Goal: Register for event/course

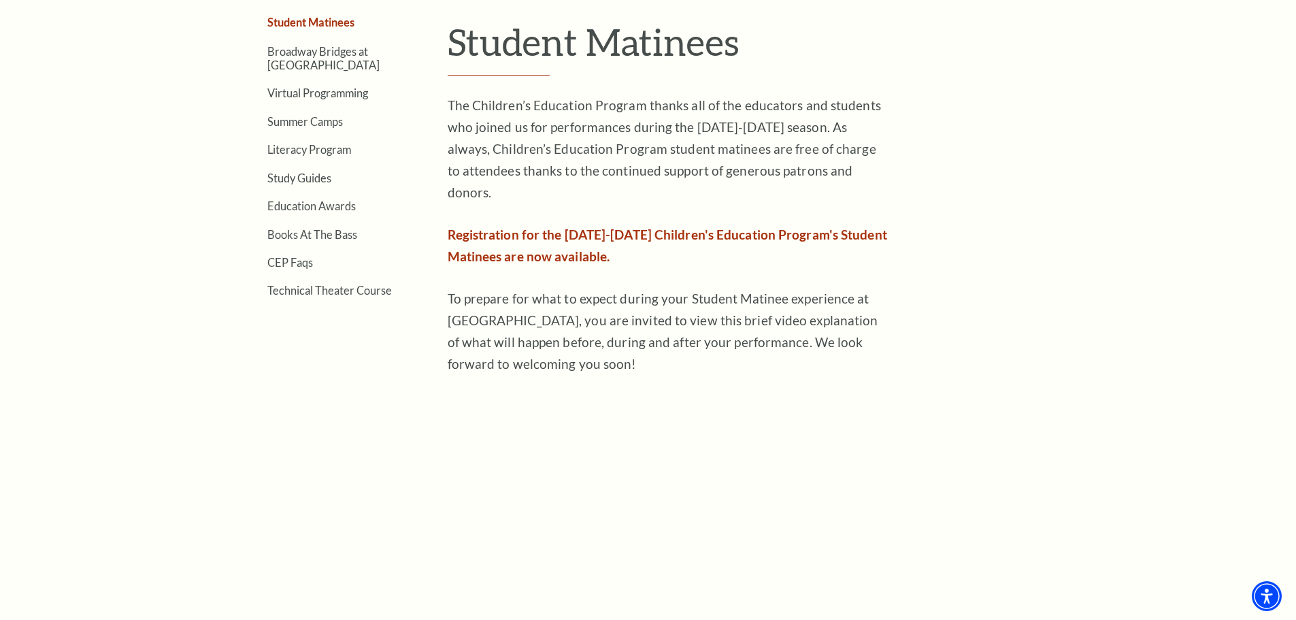
scroll to position [612, 0]
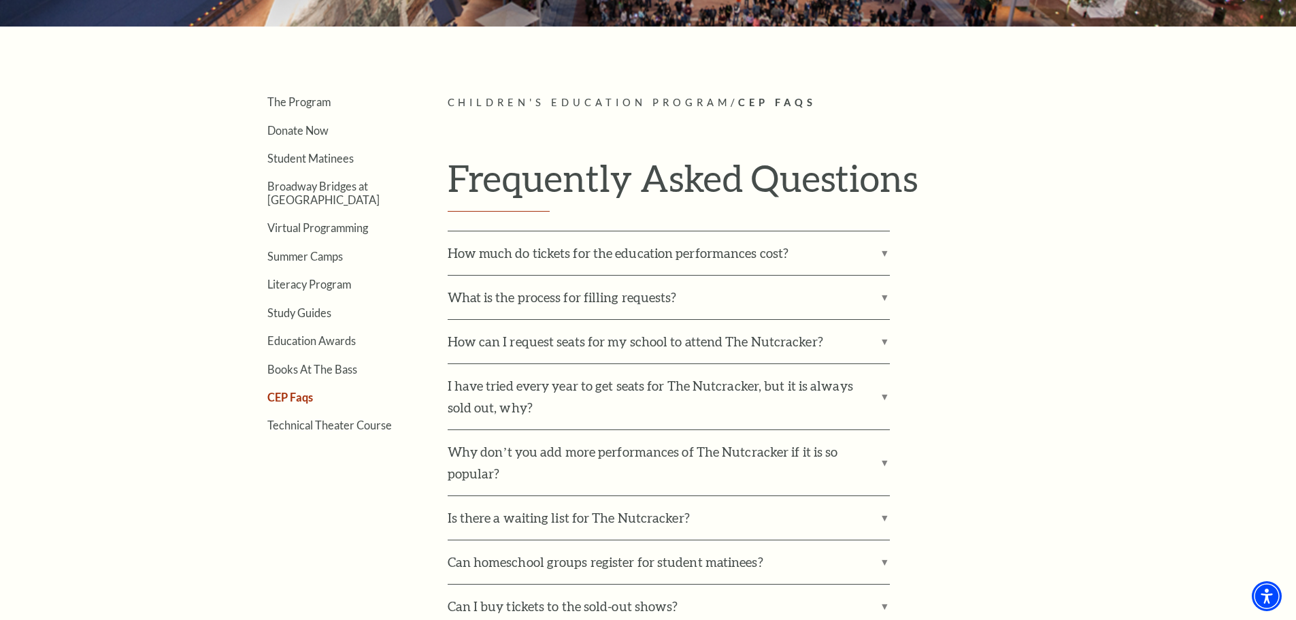
scroll to position [408, 0]
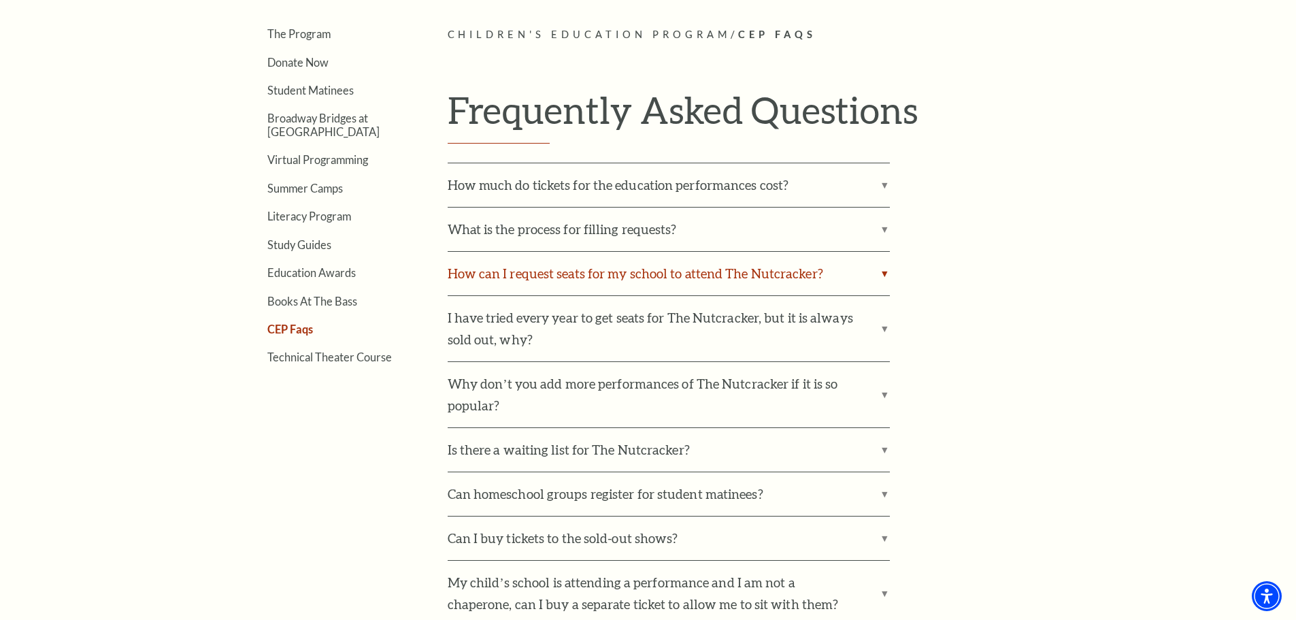
click at [745, 274] on label "How can I request seats for my school to attend The Nutcracker?" at bounding box center [669, 274] width 442 height 44
click at [0, 0] on input "How can I request seats for my school to attend The Nutcracker?" at bounding box center [0, 0] width 0 height 0
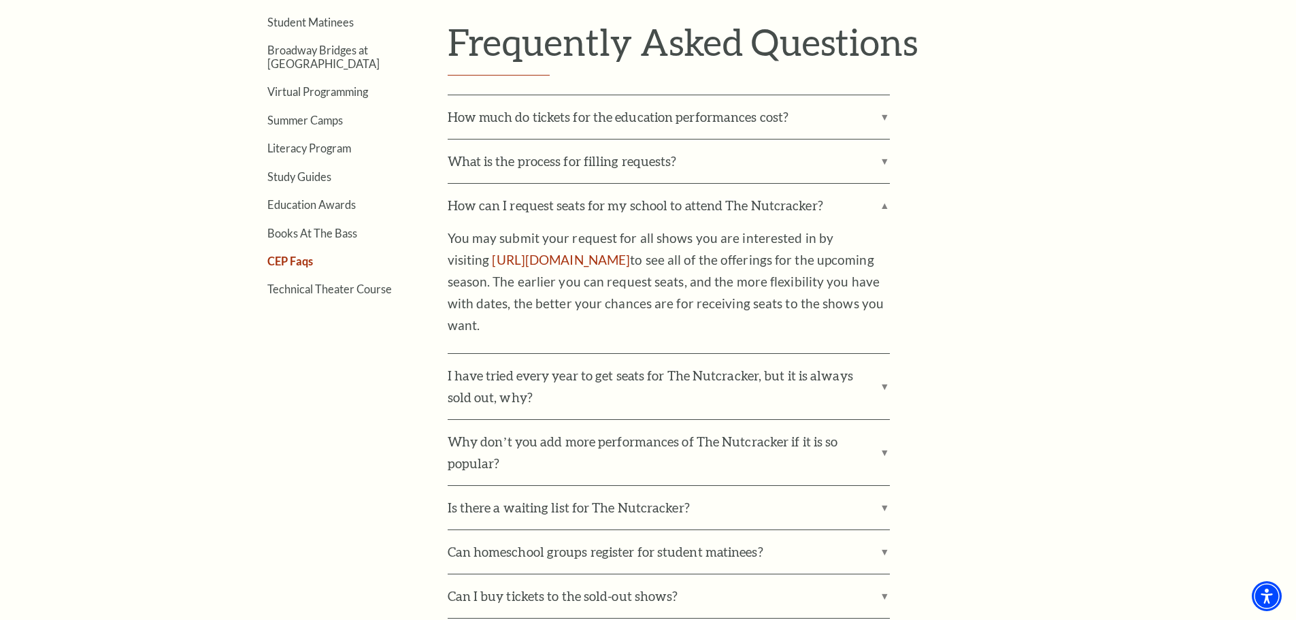
scroll to position [544, 0]
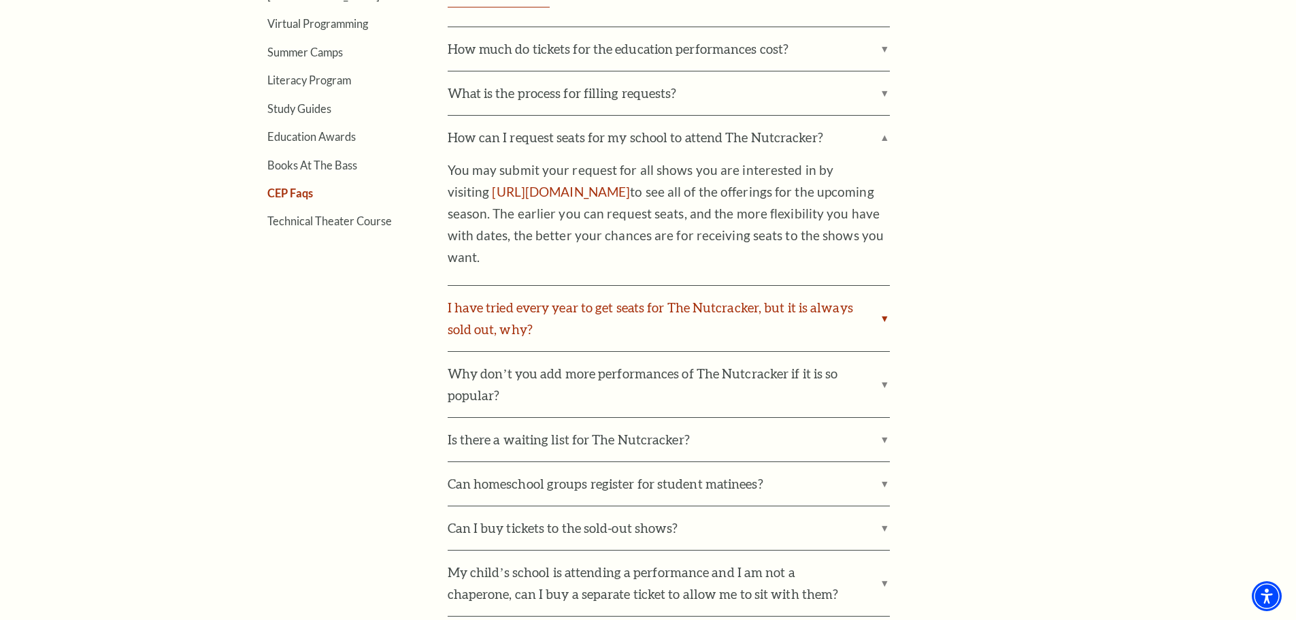
click at [870, 310] on label "I have tried every year to get seats for The Nutcracker, but it is always sold …" at bounding box center [669, 318] width 442 height 65
click at [0, 0] on input "I have tried every year to get seats for The Nutcracker, but it is always sold …" at bounding box center [0, 0] width 0 height 0
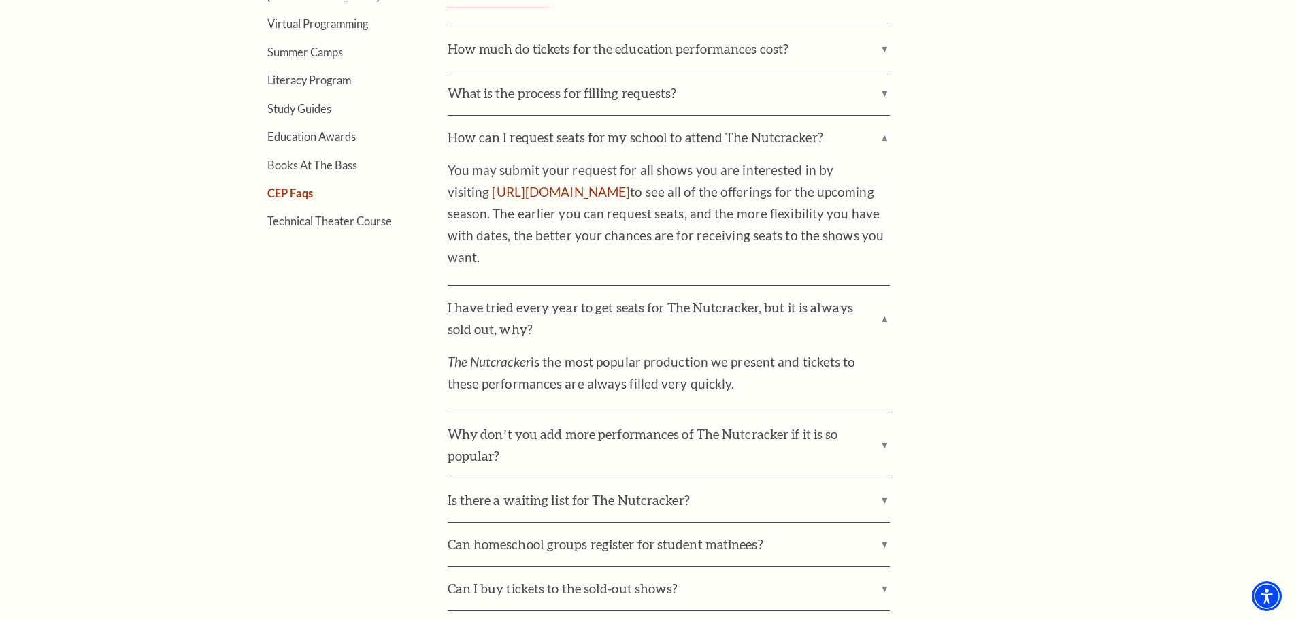
scroll to position [681, 0]
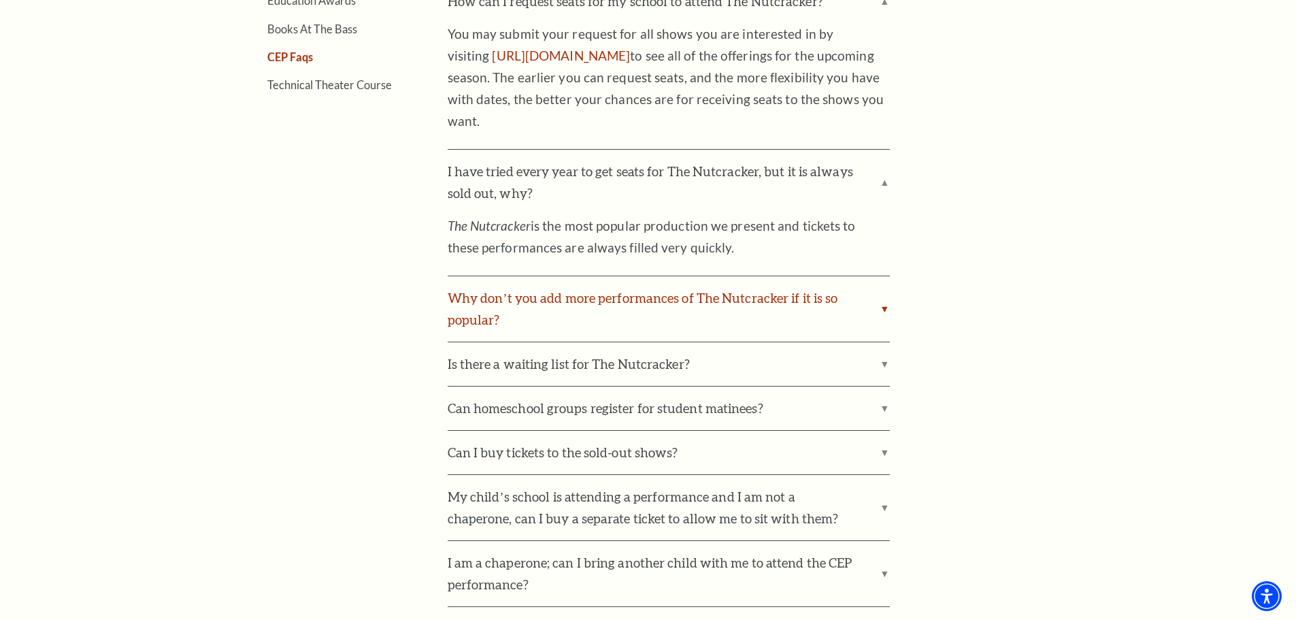
click at [817, 293] on label "Why don’t you add more performances of The Nutcracker if it is so popular?" at bounding box center [669, 308] width 442 height 65
click at [0, 0] on input "Why don’t you add more performances of The Nutcracker if it is so popular?" at bounding box center [0, 0] width 0 height 0
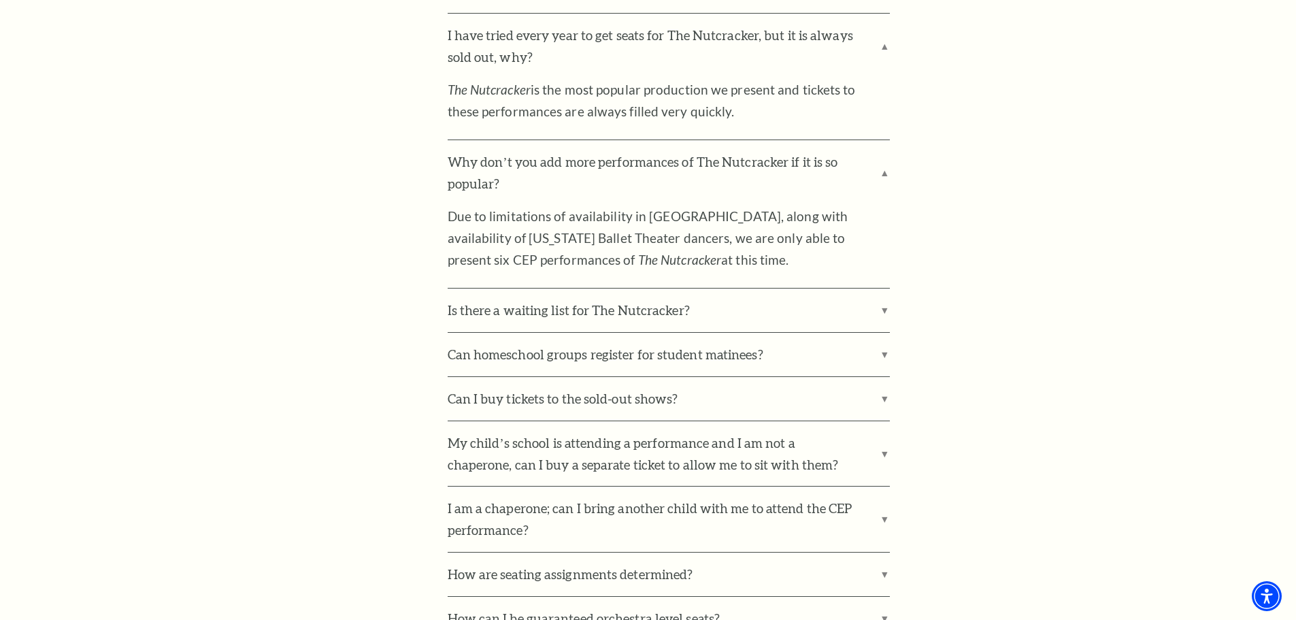
scroll to position [885, 0]
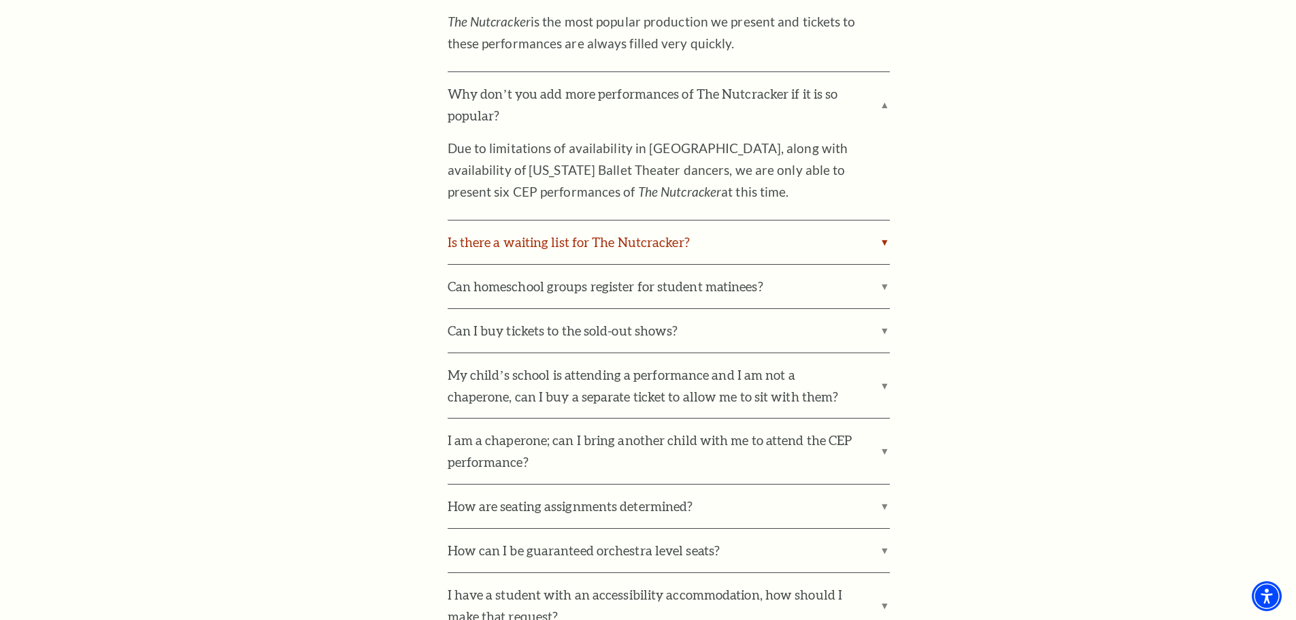
click at [687, 246] on label "Is there a waiting list for The Nutcracker?" at bounding box center [669, 242] width 442 height 44
click at [0, 0] on input "Is there a waiting list for The Nutcracker?" at bounding box center [0, 0] width 0 height 0
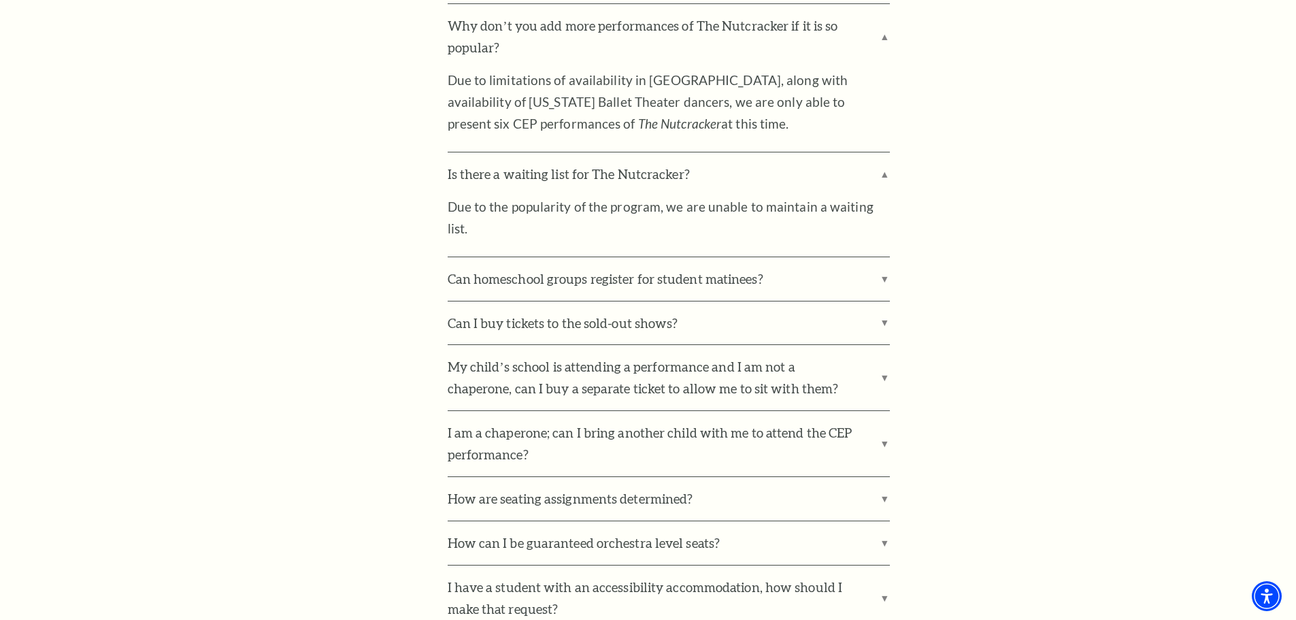
scroll to position [1021, 0]
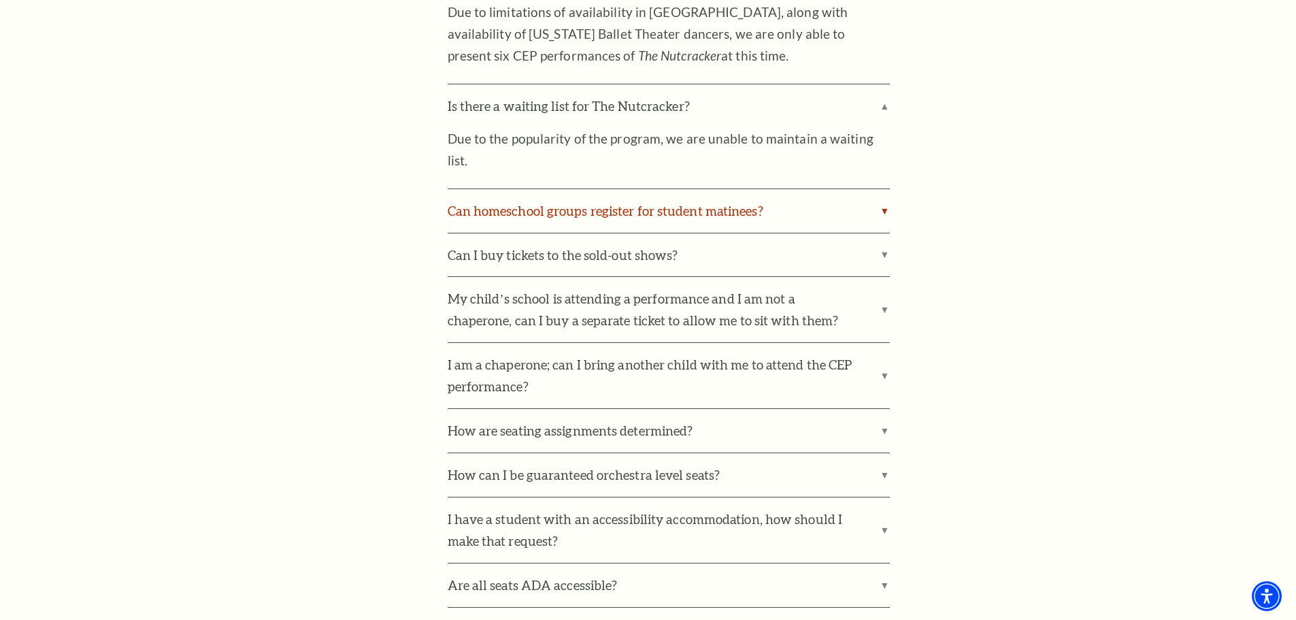
click at [795, 191] on label "Can homeschool groups register for student matinees?" at bounding box center [669, 211] width 442 height 44
click at [0, 0] on input "Can homeschool groups register for student matinees?" at bounding box center [0, 0] width 0 height 0
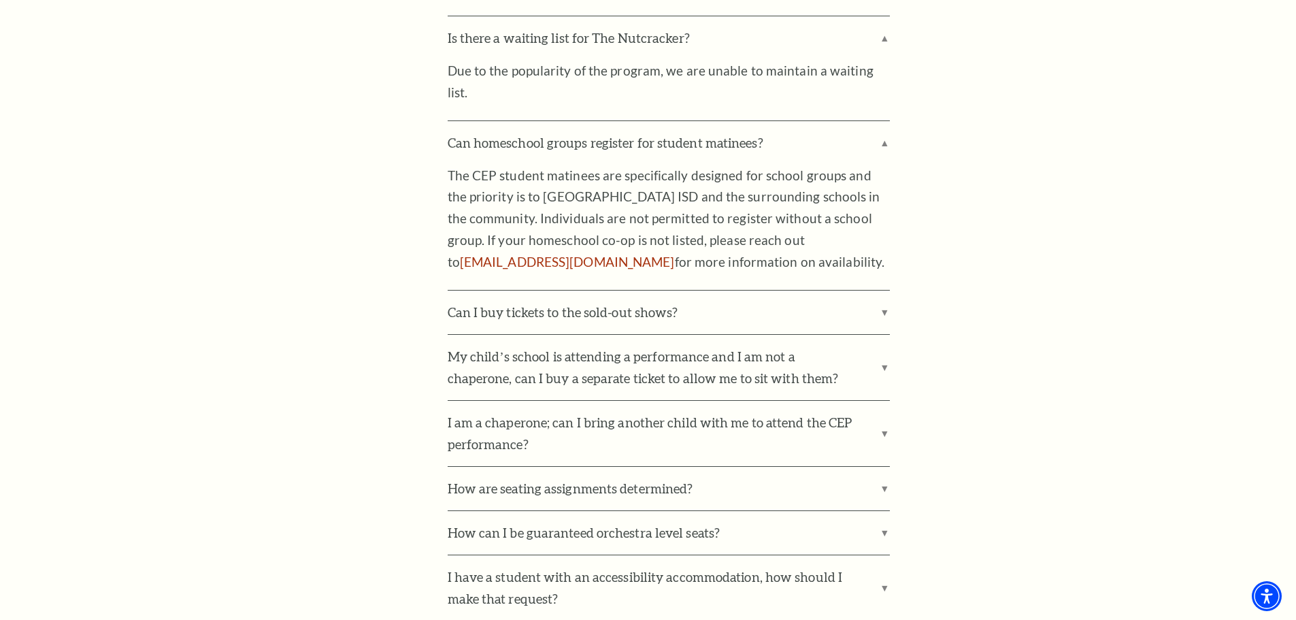
scroll to position [1157, 0]
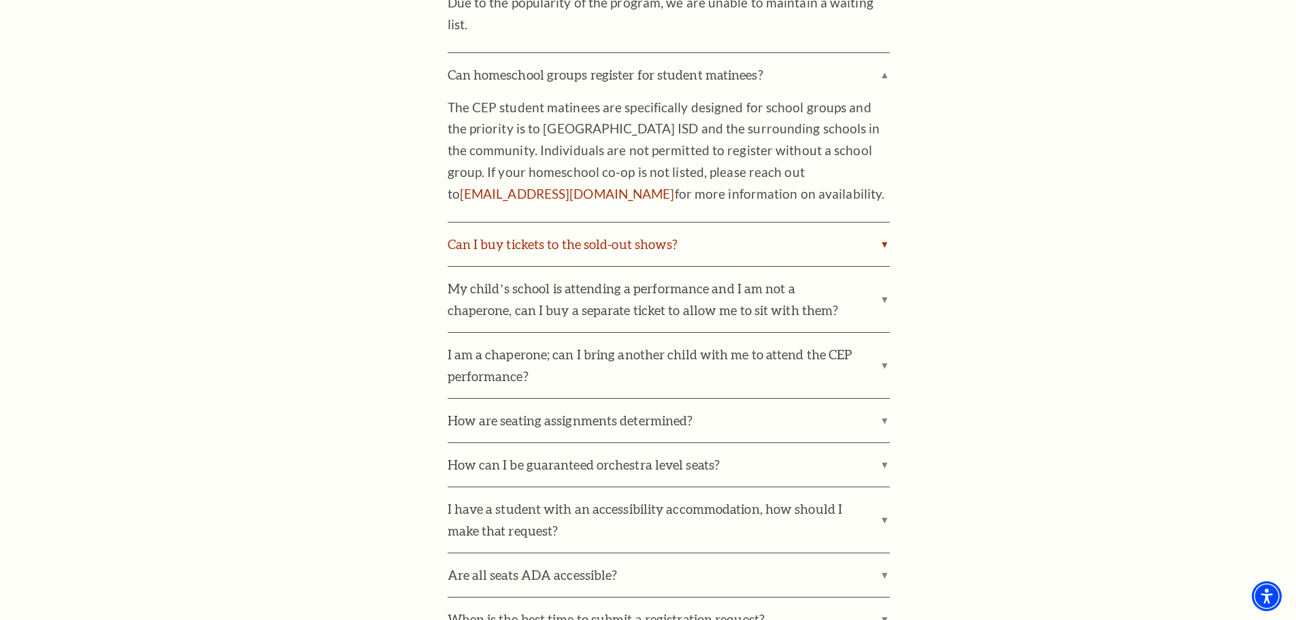
click at [634, 223] on label "Can I buy tickets to the sold-out shows?" at bounding box center [669, 245] width 442 height 44
click at [0, 0] on input "Can I buy tickets to the sold-out shows?" at bounding box center [0, 0] width 0 height 0
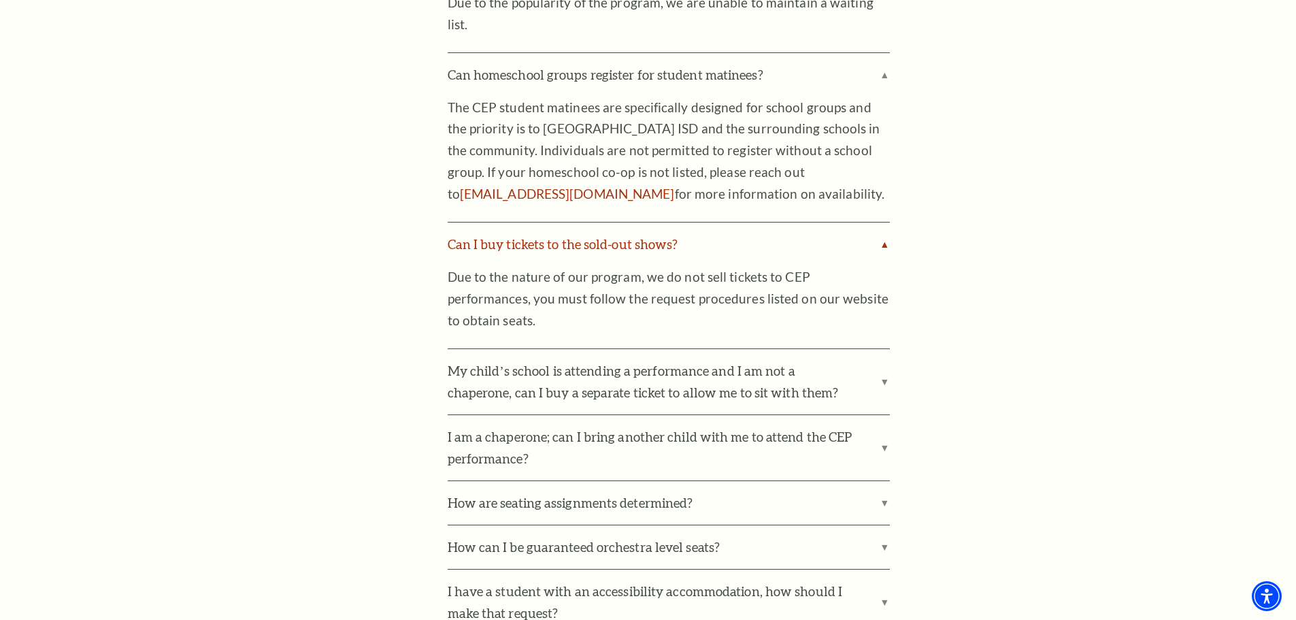
click at [634, 223] on label "Can I buy tickets to the sold-out shows?" at bounding box center [669, 245] width 442 height 44
click at [0, 0] on input "Can I buy tickets to the sold-out shows?" at bounding box center [0, 0] width 0 height 0
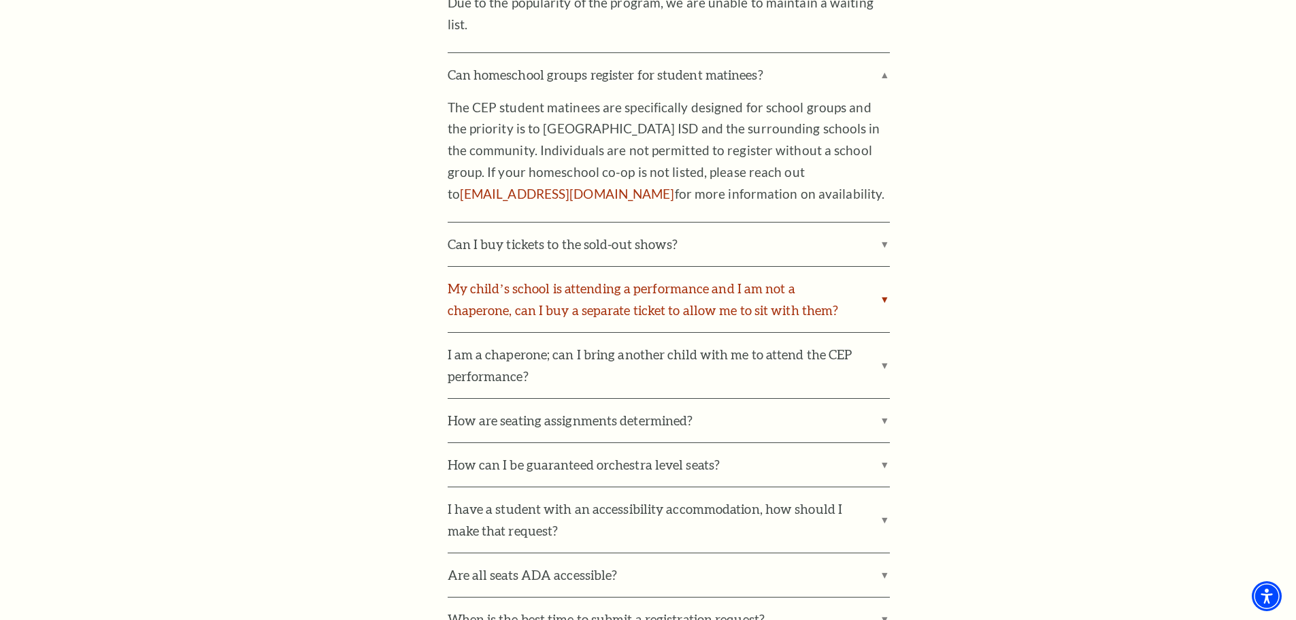
click at [698, 267] on label "My child’s school is attending a performance and I am not a chaperone, can I bu…" at bounding box center [669, 299] width 442 height 65
click at [0, 0] on input "My child’s school is attending a performance and I am not a chaperone, can I bu…" at bounding box center [0, 0] width 0 height 0
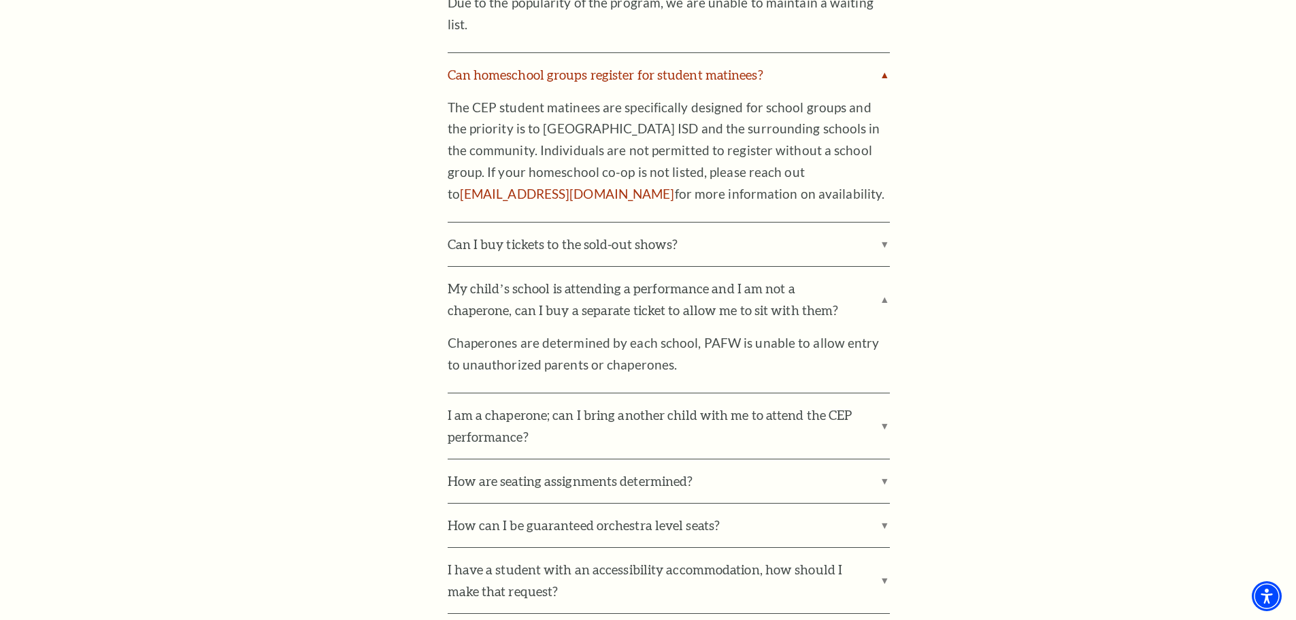
click at [789, 53] on label "Can homeschool groups register for student matinees?" at bounding box center [669, 75] width 442 height 44
click at [0, 0] on input "Can homeschool groups register for student matinees?" at bounding box center [0, 0] width 0 height 0
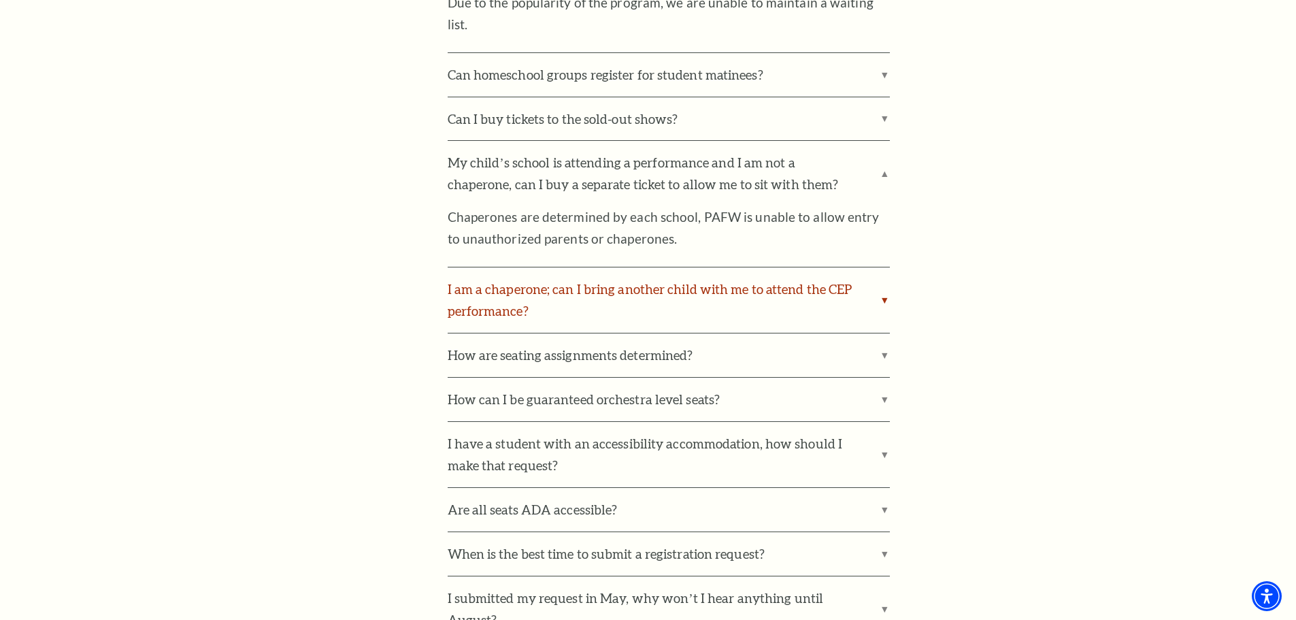
click at [802, 267] on label "I am a chaperone; can I bring another child with me to attend the CEP performan…" at bounding box center [669, 299] width 442 height 65
click at [0, 0] on input "I am a chaperone; can I bring another child with me to attend the CEP performan…" at bounding box center [0, 0] width 0 height 0
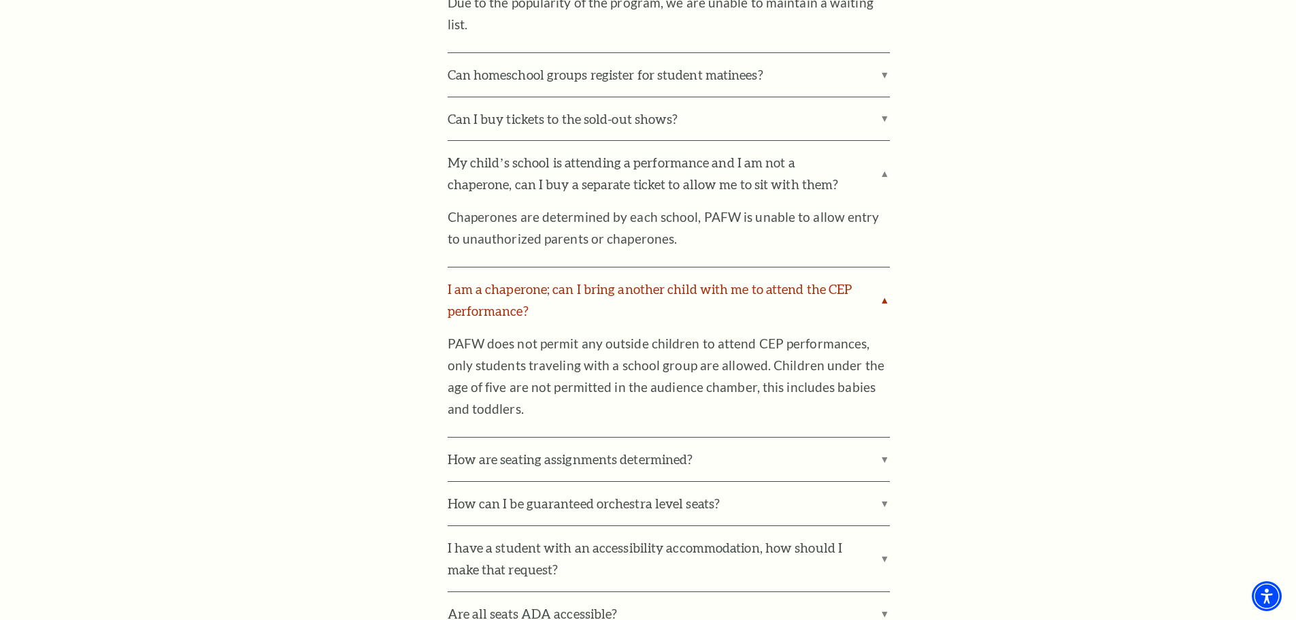
click at [802, 267] on label "I am a chaperone; can I bring another child with me to attend the CEP performan…" at bounding box center [669, 299] width 442 height 65
click at [0, 0] on input "I am a chaperone; can I bring another child with me to attend the CEP performan…" at bounding box center [0, 0] width 0 height 0
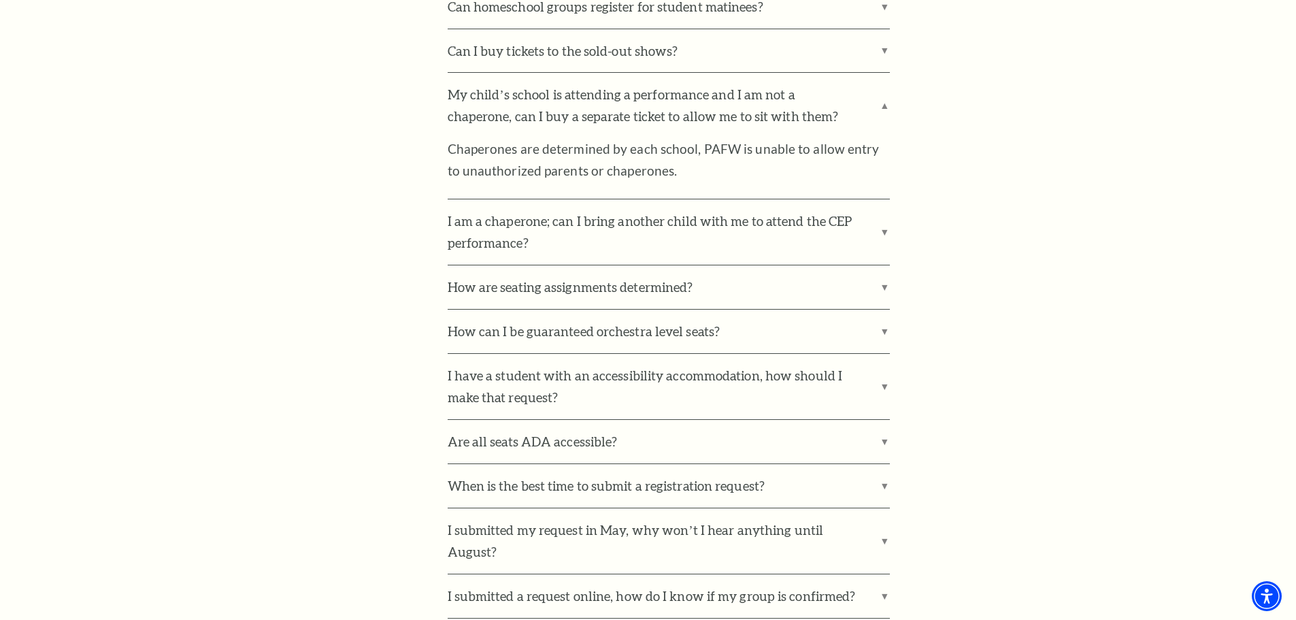
scroll to position [1293, 0]
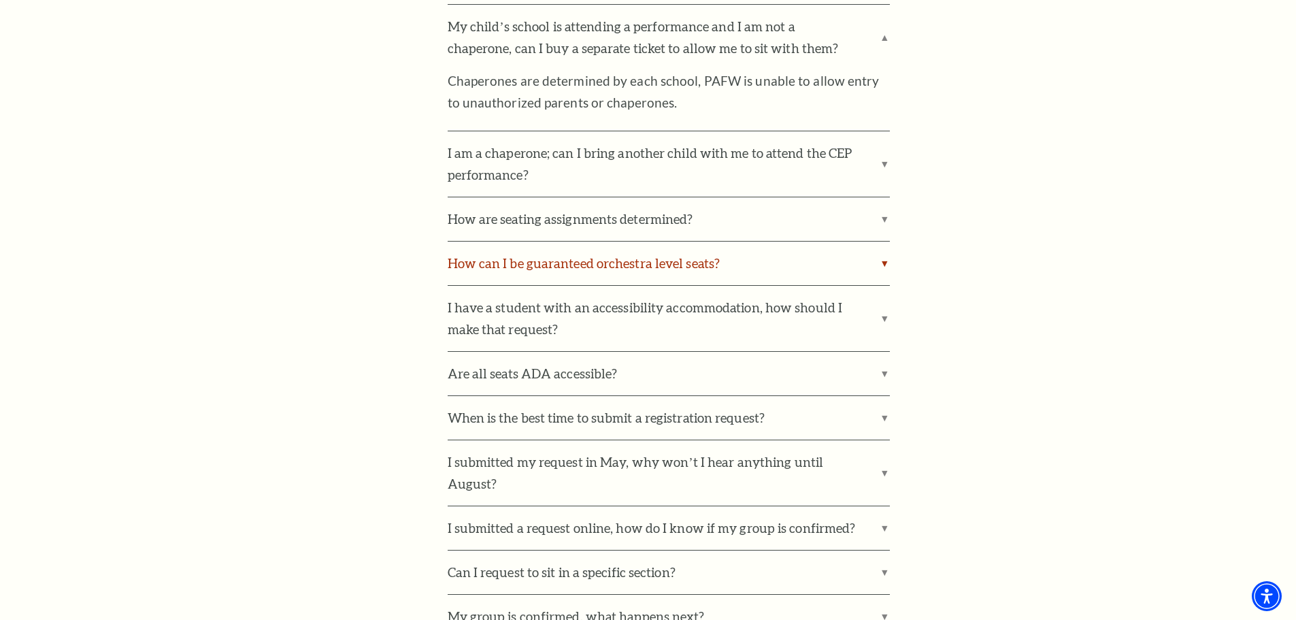
click at [656, 242] on label "How can I be guaranteed orchestra level seats?" at bounding box center [669, 264] width 442 height 44
click at [0, 0] on input "How can I be guaranteed orchestra level seats?" at bounding box center [0, 0] width 0 height 0
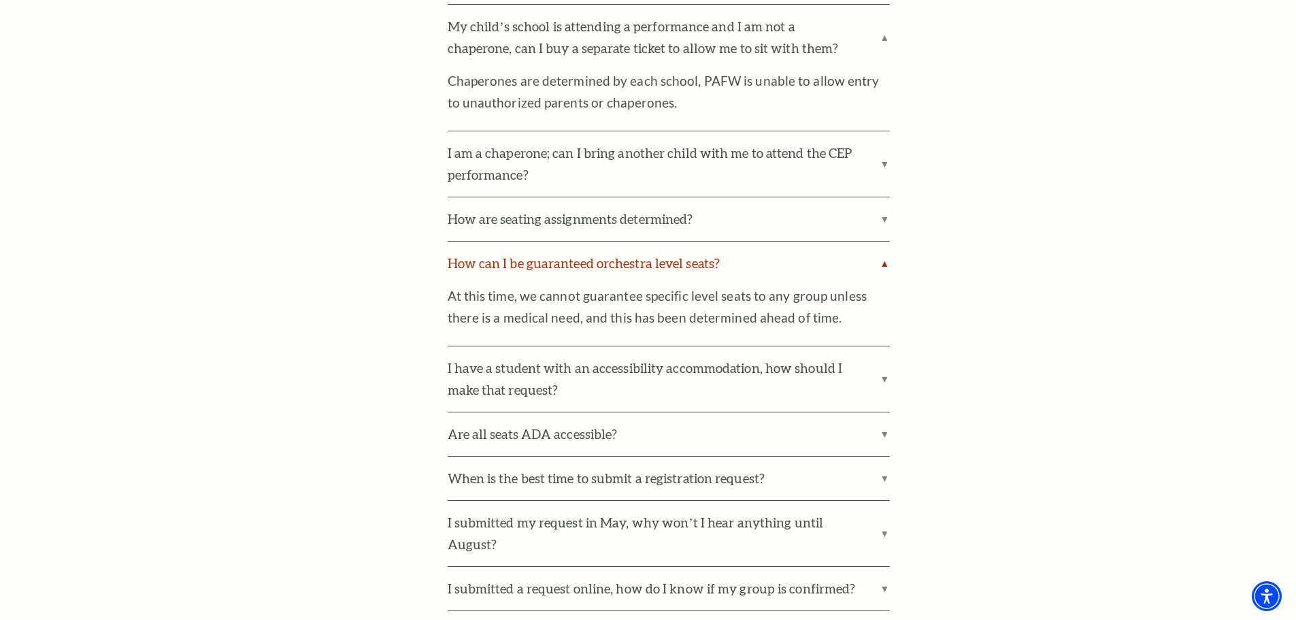
click at [647, 242] on label "How can I be guaranteed orchestra level seats?" at bounding box center [669, 264] width 442 height 44
click at [0, 0] on input "How can I be guaranteed orchestra level seats?" at bounding box center [0, 0] width 0 height 0
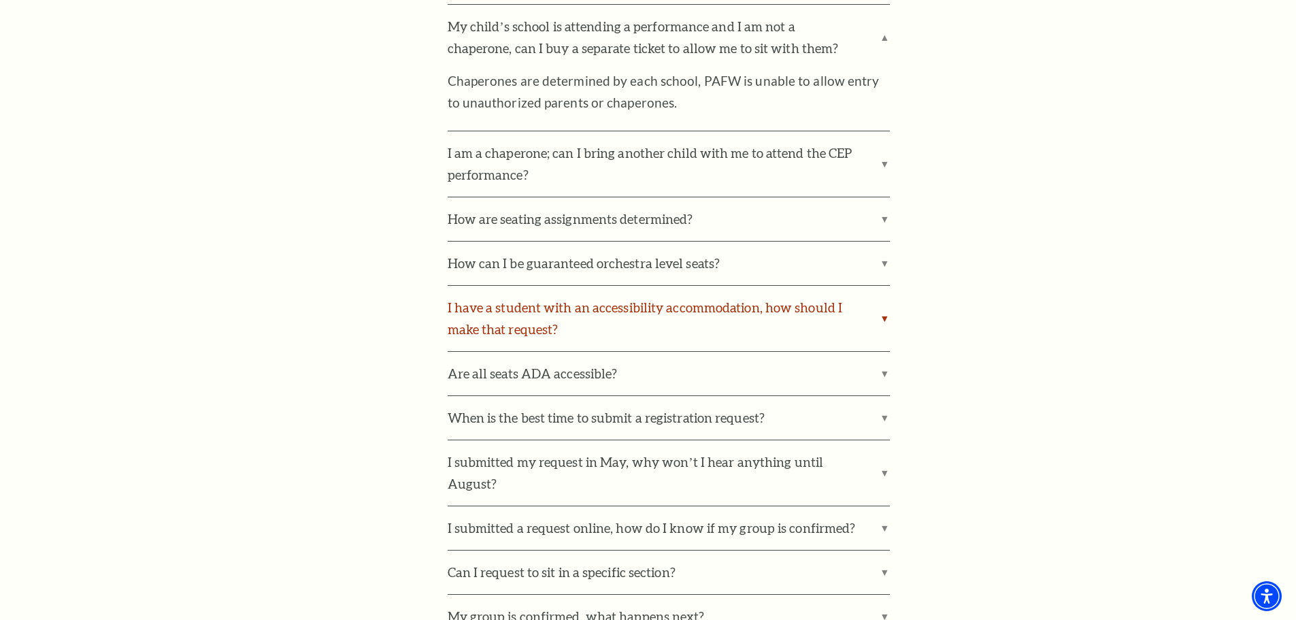
click at [653, 286] on label "I have a student with an accessibility accommodation, how should I make that re…" at bounding box center [669, 318] width 442 height 65
click at [0, 0] on input "I have a student with an accessibility accommodation, how should I make that re…" at bounding box center [0, 0] width 0 height 0
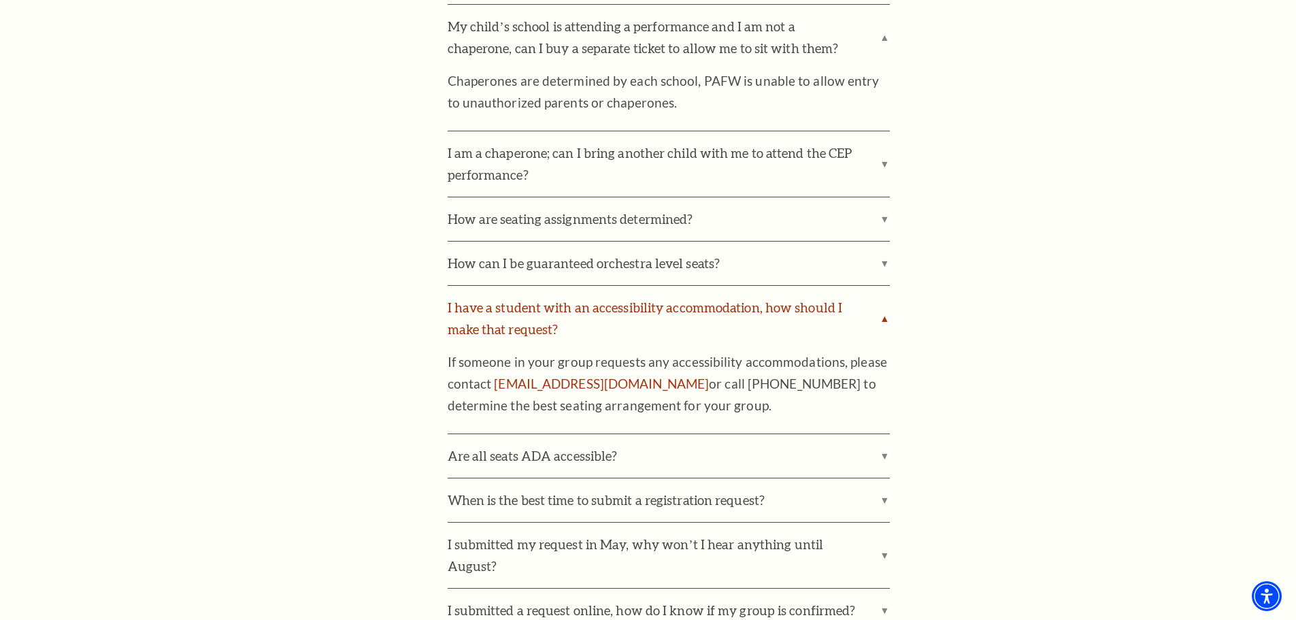
click at [653, 286] on label "I have a student with an accessibility accommodation, how should I make that re…" at bounding box center [669, 318] width 442 height 65
click at [0, 0] on input "I have a student with an accessibility accommodation, how should I make that re…" at bounding box center [0, 0] width 0 height 0
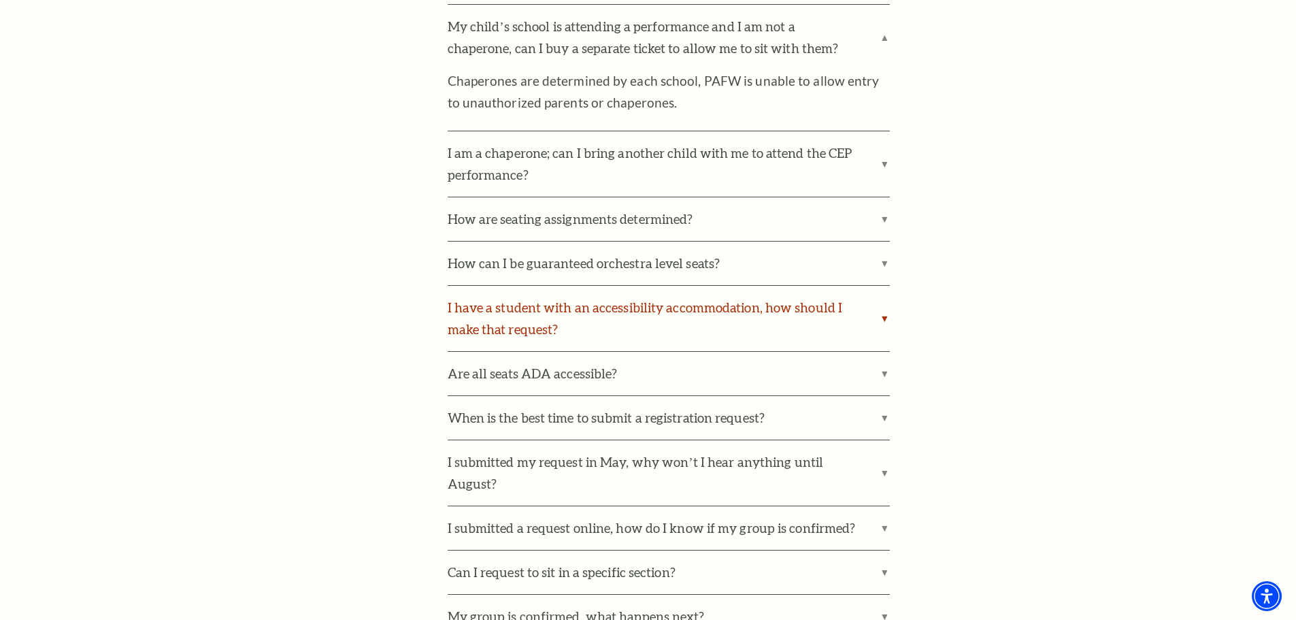
scroll to position [1361, 0]
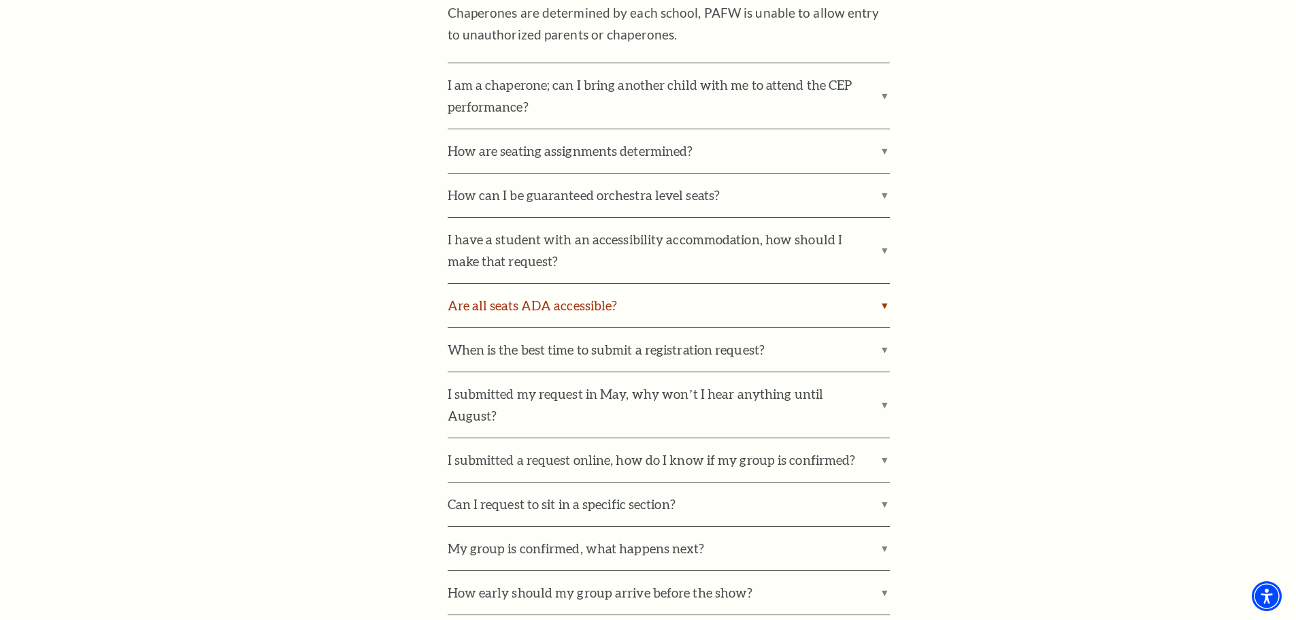
click at [653, 284] on label "Are all seats ADA accessible?" at bounding box center [669, 306] width 442 height 44
click at [0, 0] on input "Are all seats ADA accessible?" at bounding box center [0, 0] width 0 height 0
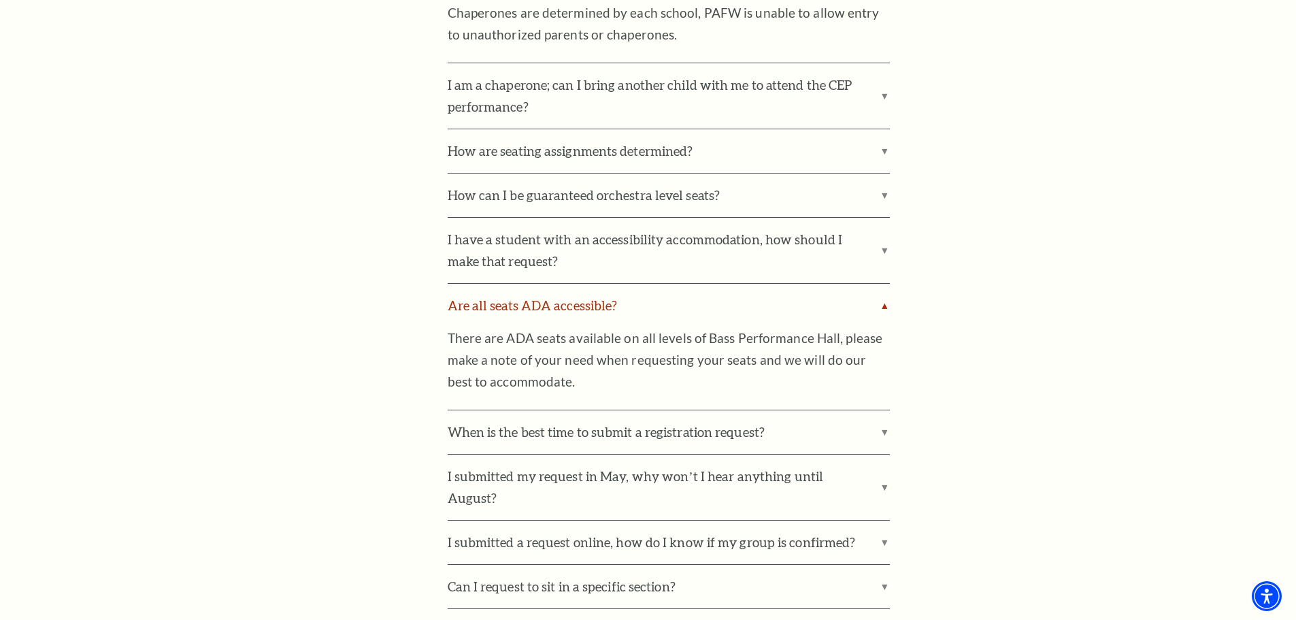
click at [653, 284] on label "Are all seats ADA accessible?" at bounding box center [669, 306] width 442 height 44
click at [0, 0] on input "Are all seats ADA accessible?" at bounding box center [0, 0] width 0 height 0
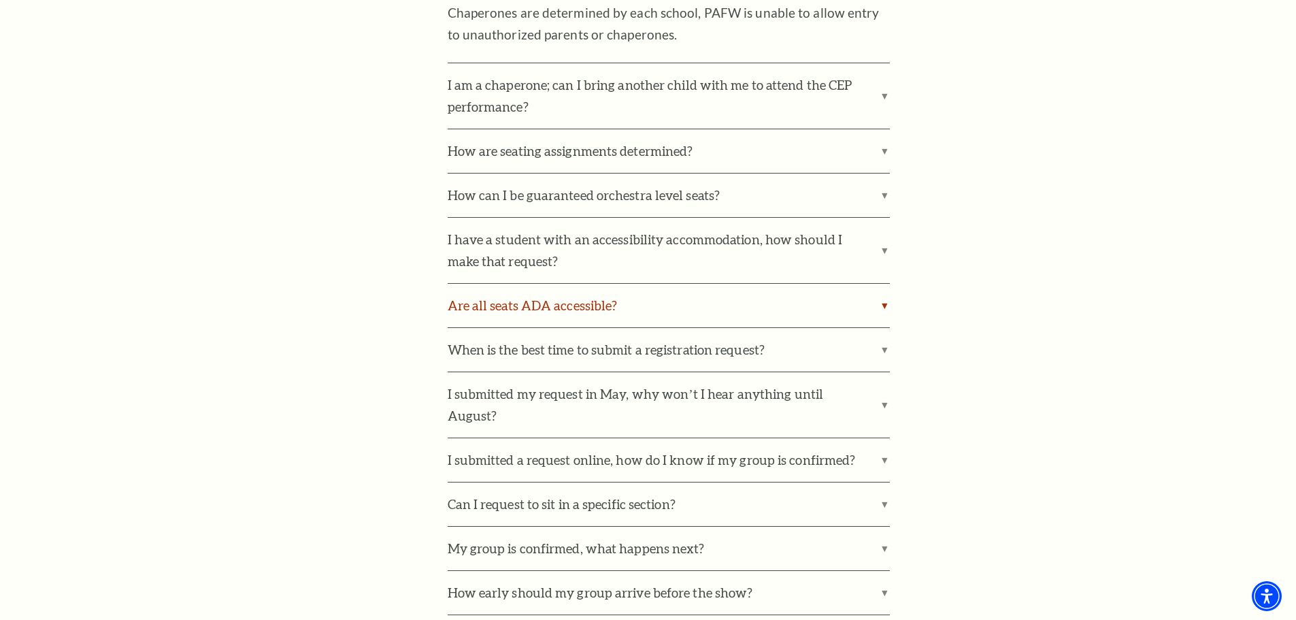
scroll to position [1497, 0]
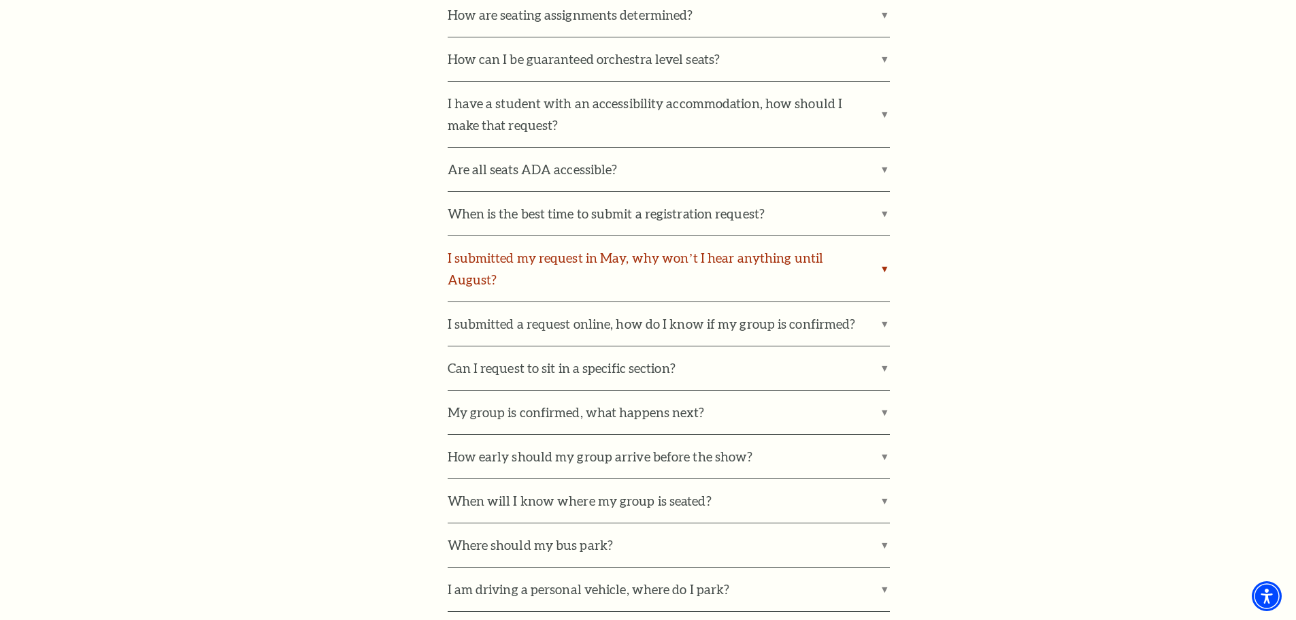
click at [653, 236] on label "I submitted my request in May, why won’t I hear anything until August?" at bounding box center [669, 268] width 442 height 65
click at [0, 0] on input "I submitted my request in May, why won’t I hear anything until August?" at bounding box center [0, 0] width 0 height 0
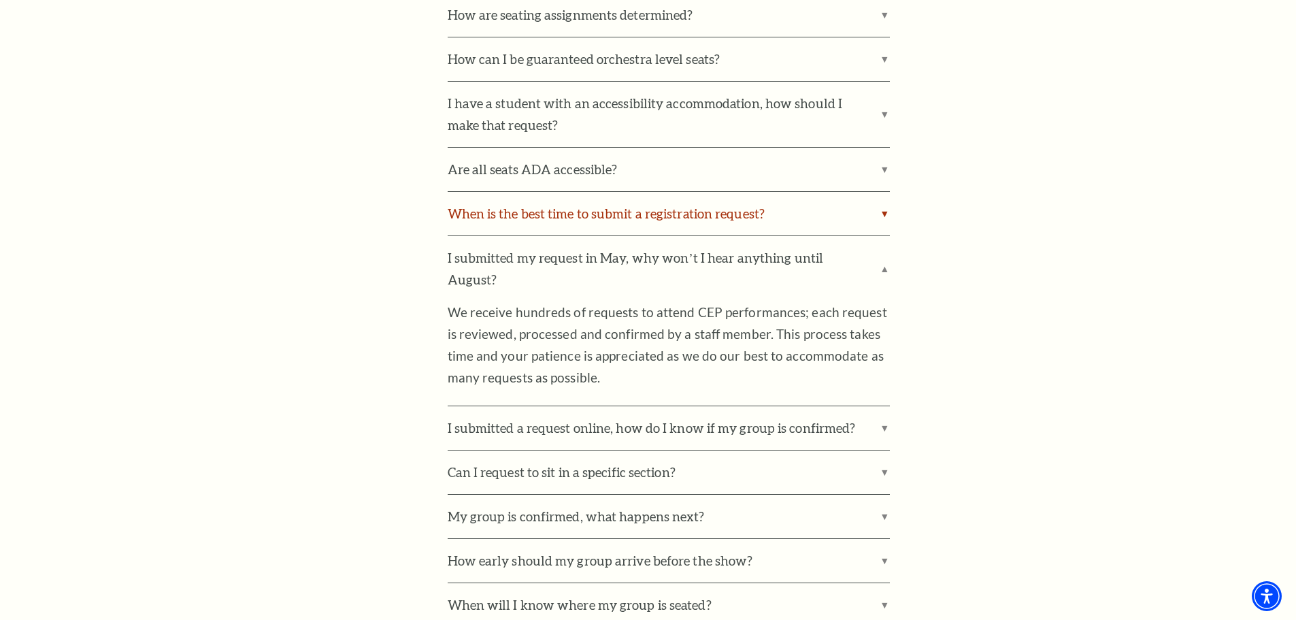
click at [679, 192] on label "When is the best time to submit a registration request?" at bounding box center [669, 214] width 442 height 44
click at [0, 0] on input "When is the best time to submit a registration request?" at bounding box center [0, 0] width 0 height 0
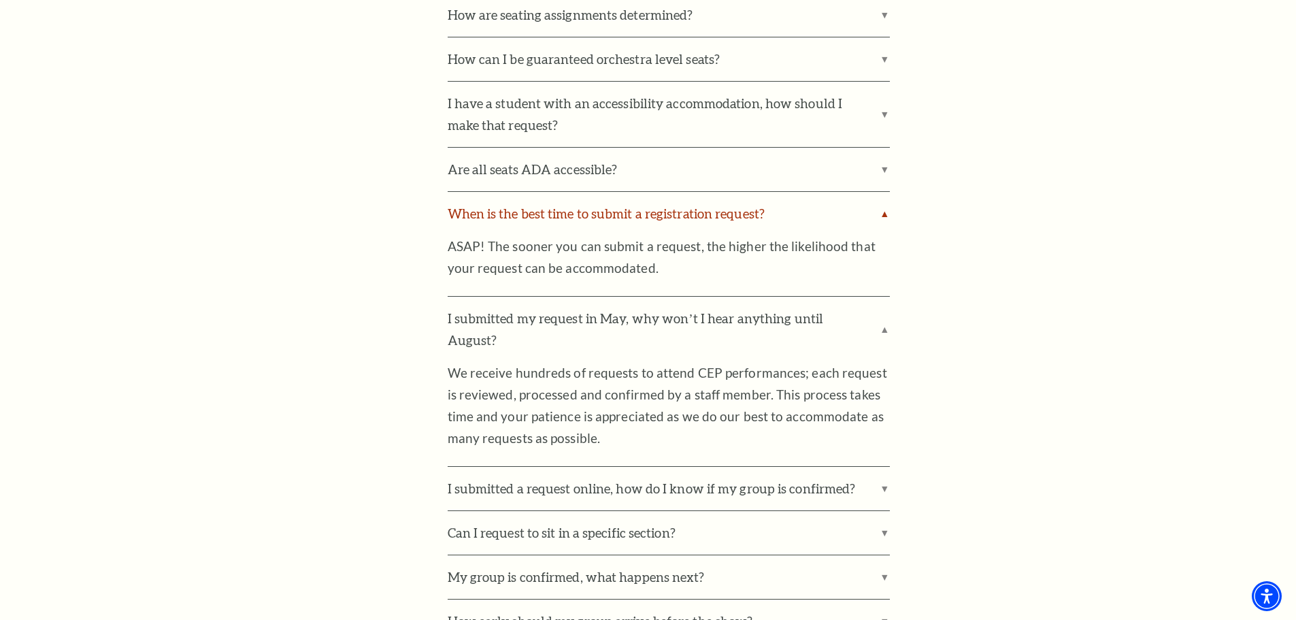
click at [781, 192] on label "When is the best time to submit a registration request?" at bounding box center [669, 214] width 442 height 44
click at [0, 0] on input "When is the best time to submit a registration request?" at bounding box center [0, 0] width 0 height 0
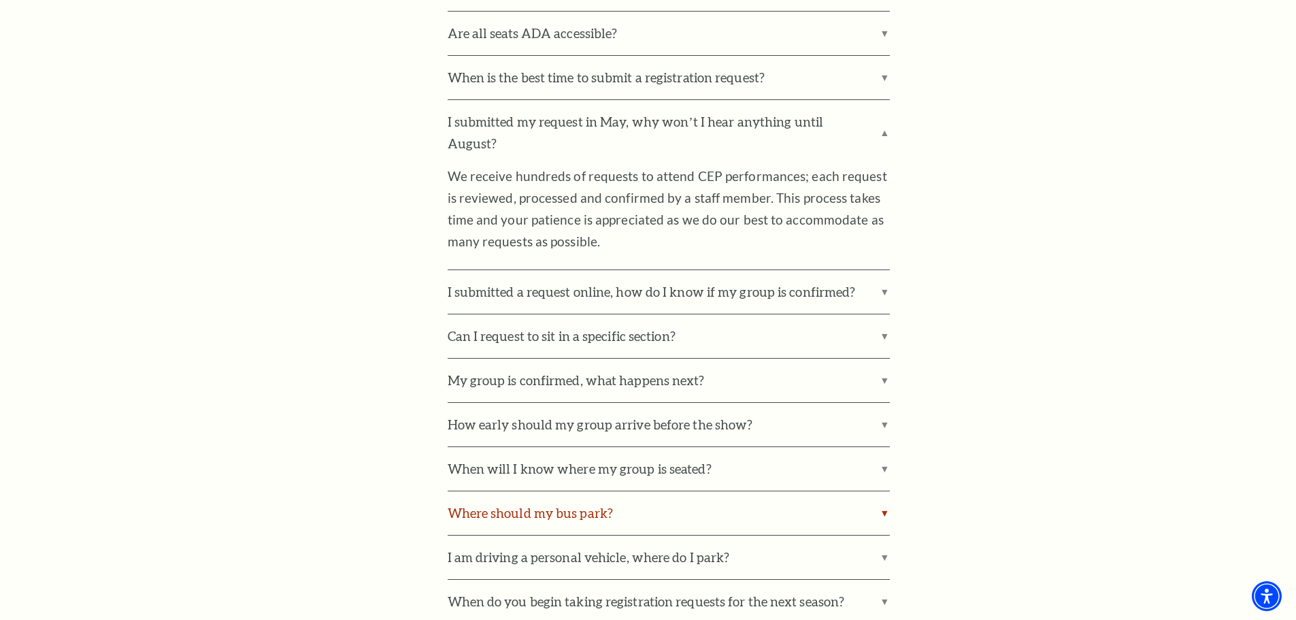
scroll to position [1701, 0]
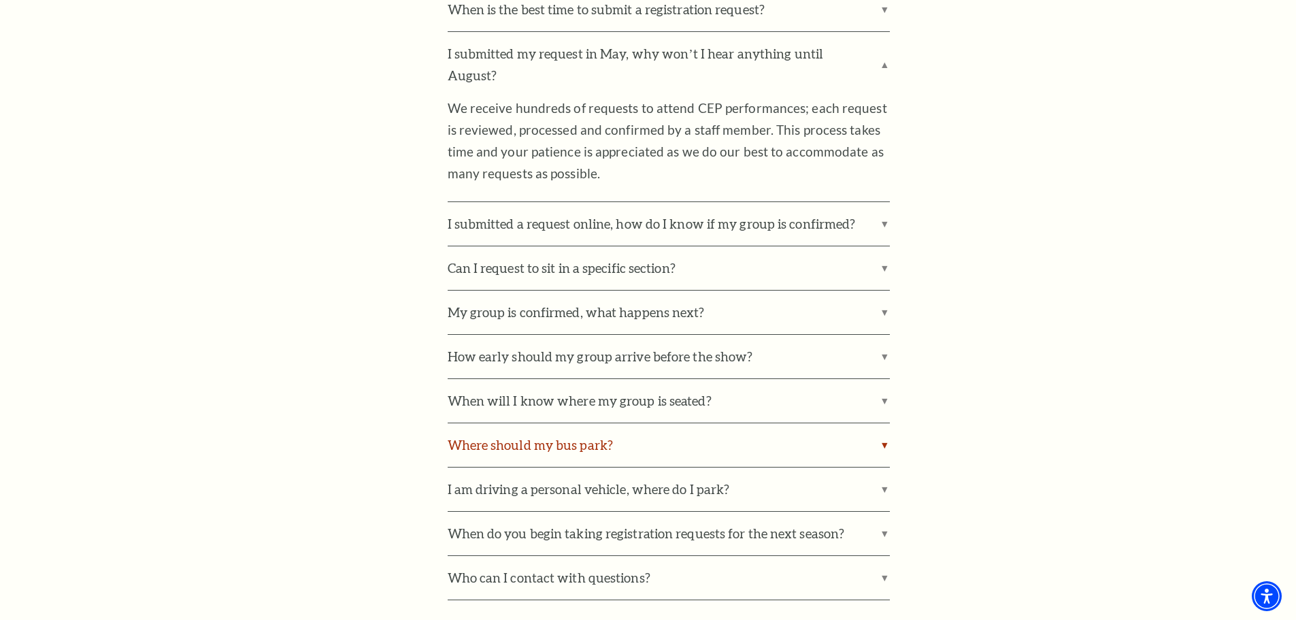
click at [750, 428] on label "Where should my bus park?" at bounding box center [669, 445] width 442 height 44
click at [0, 0] on input "Where should my bus park?" at bounding box center [0, 0] width 0 height 0
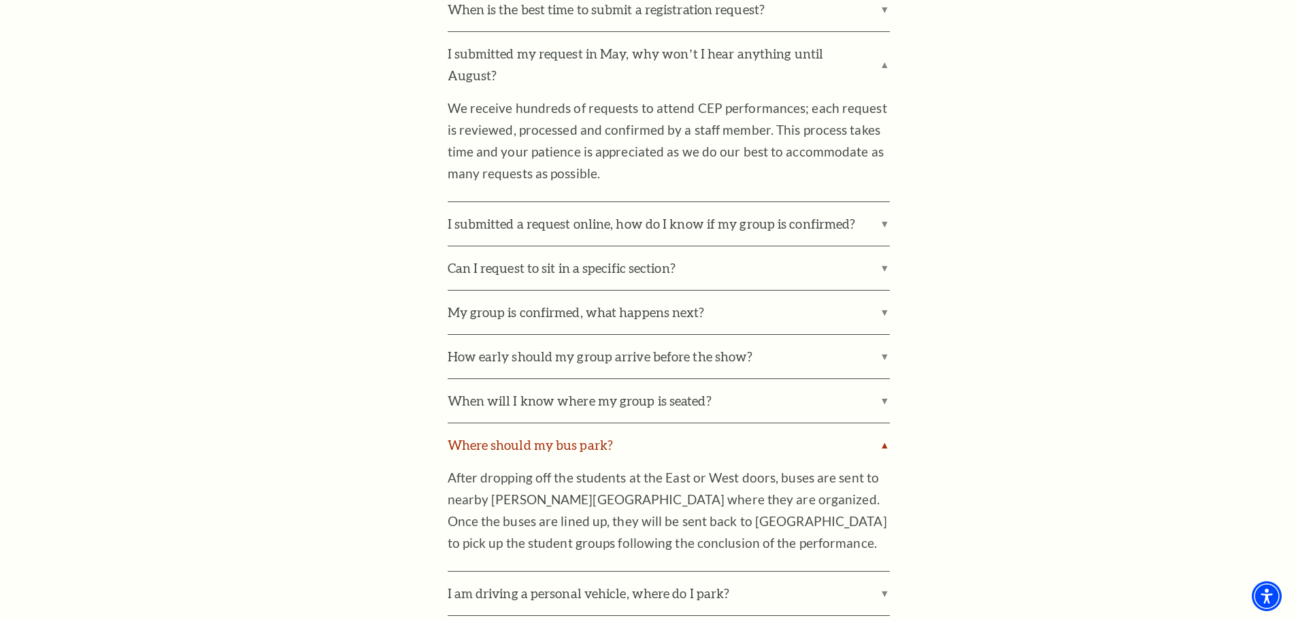
click at [749, 427] on label "Where should my bus park?" at bounding box center [669, 445] width 442 height 44
click at [0, 0] on input "Where should my bus park?" at bounding box center [0, 0] width 0 height 0
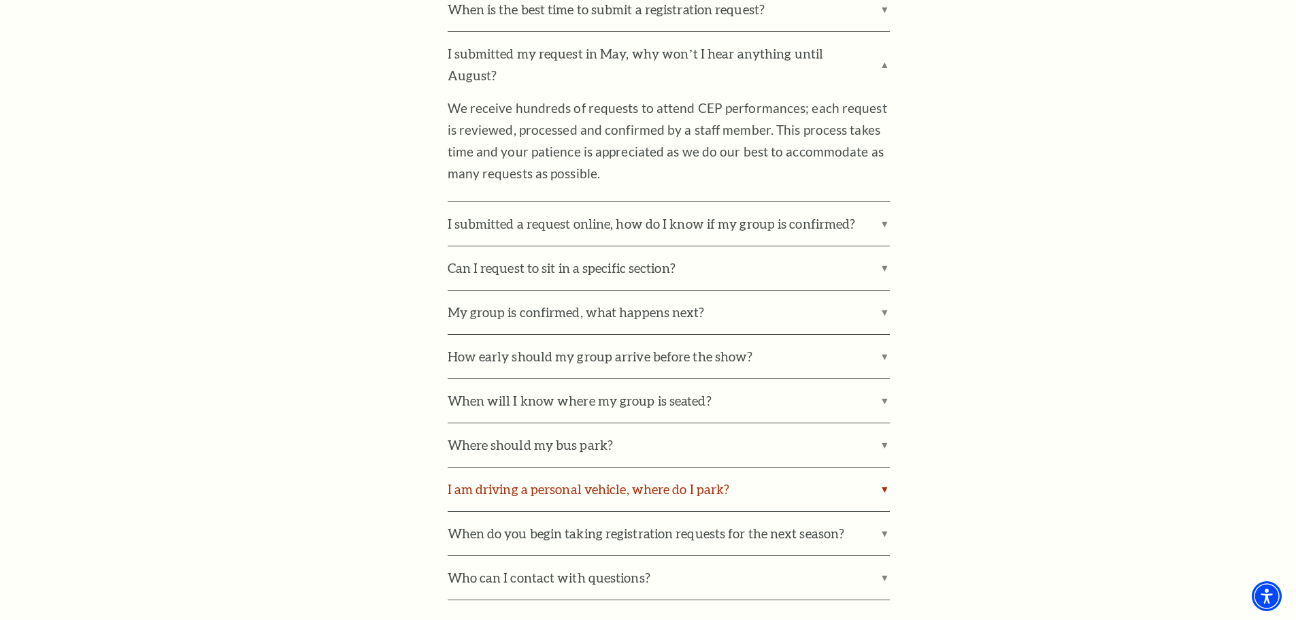
click at [743, 468] on label "I am driving a personal vehicle, where do I park?" at bounding box center [669, 490] width 442 height 44
click at [0, 0] on input "I am driving a personal vehicle, where do I park?" at bounding box center [0, 0] width 0 height 0
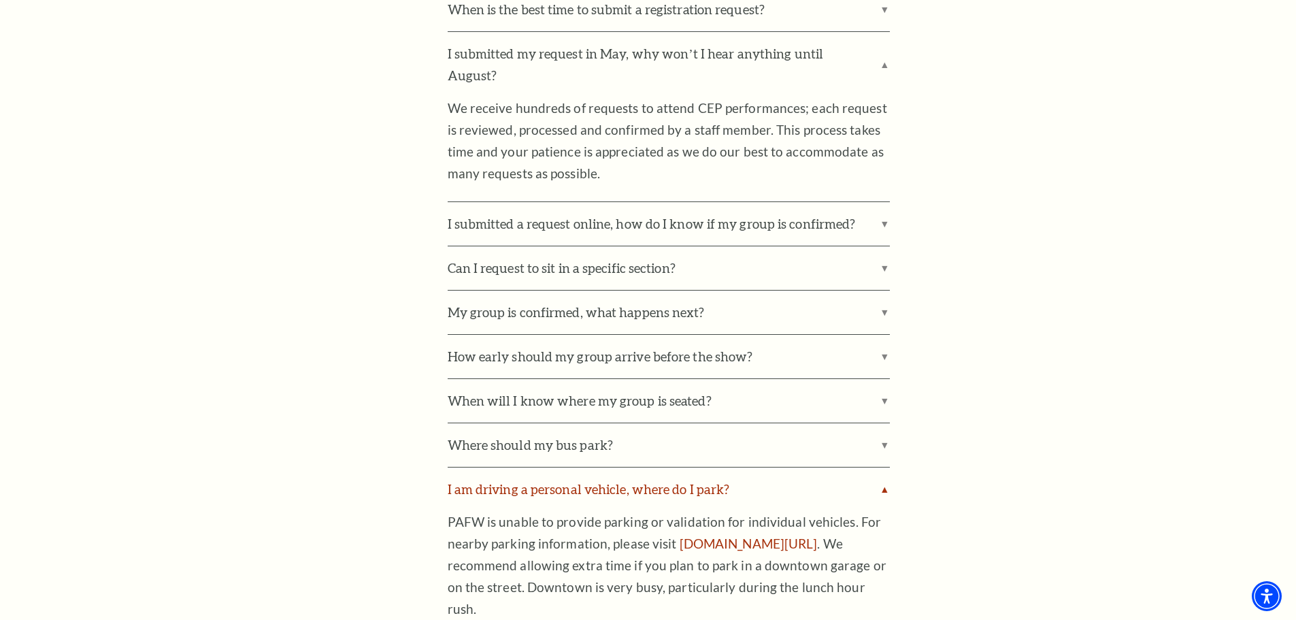
click at [743, 468] on label "I am driving a personal vehicle, where do I park?" at bounding box center [669, 490] width 442 height 44
click at [0, 0] on input "I am driving a personal vehicle, where do I park?" at bounding box center [0, 0] width 0 height 0
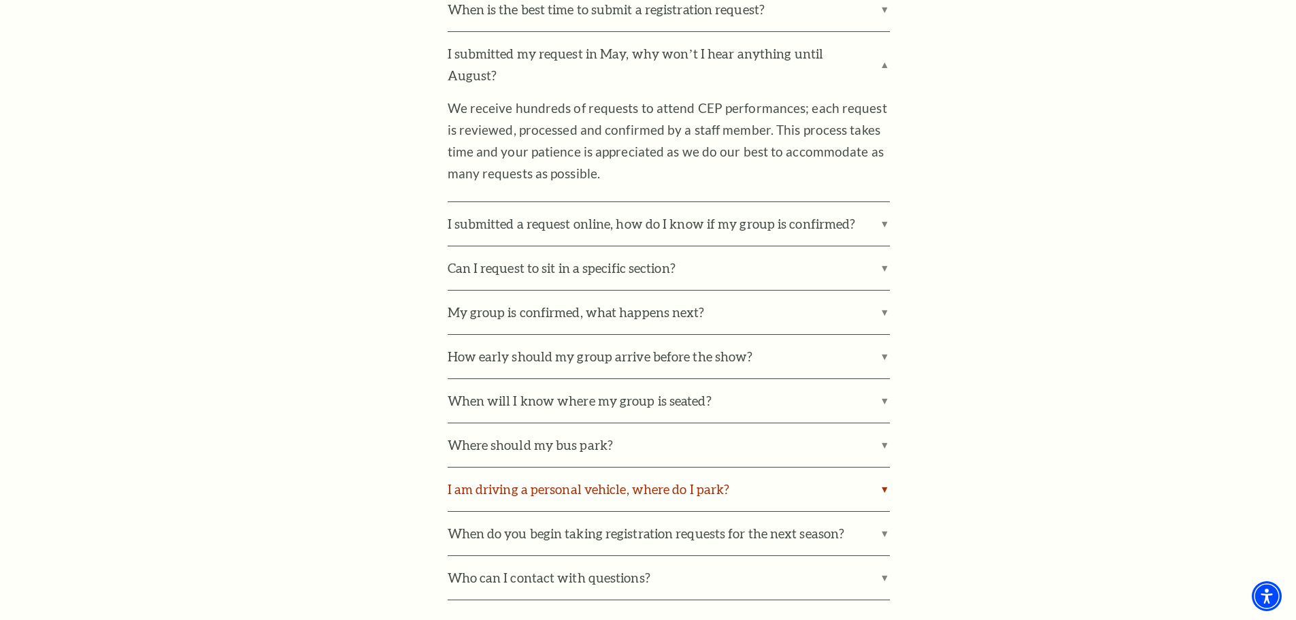
click at [740, 468] on label "I am driving a personal vehicle, where do I park?" at bounding box center [669, 490] width 442 height 44
click at [0, 0] on input "I am driving a personal vehicle, where do I park?" at bounding box center [0, 0] width 0 height 0
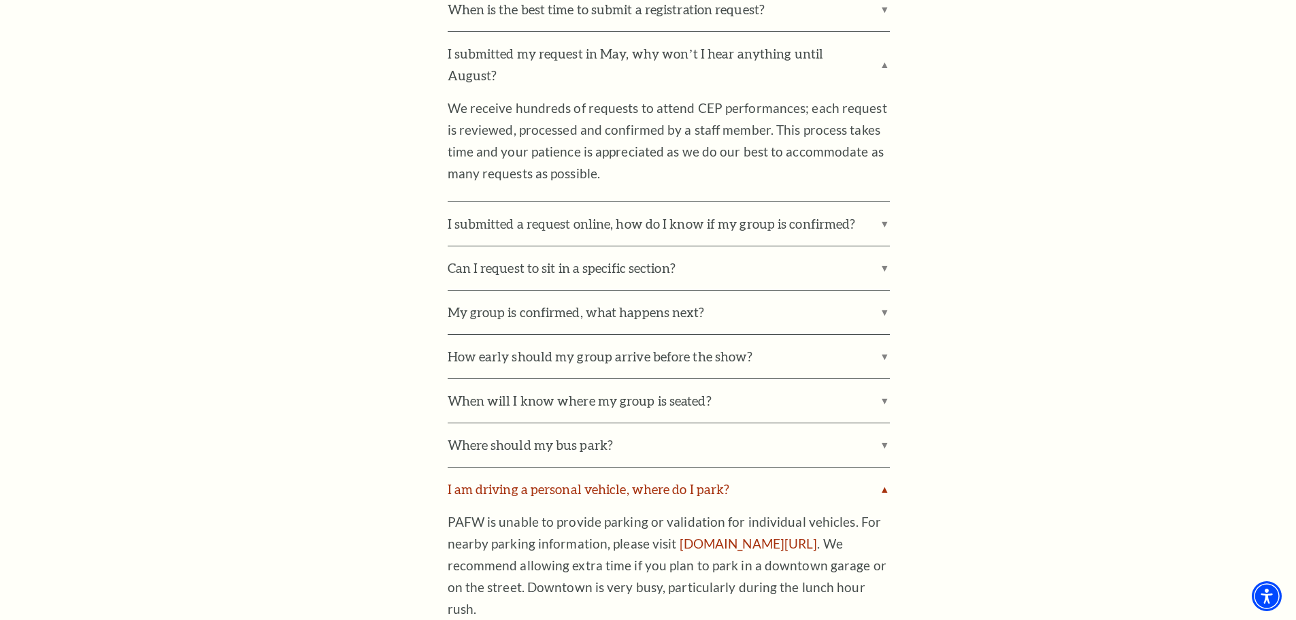
click at [740, 468] on label "I am driving a personal vehicle, where do I park?" at bounding box center [669, 490] width 442 height 44
click at [0, 0] on input "I am driving a personal vehicle, where do I park?" at bounding box center [0, 0] width 0 height 0
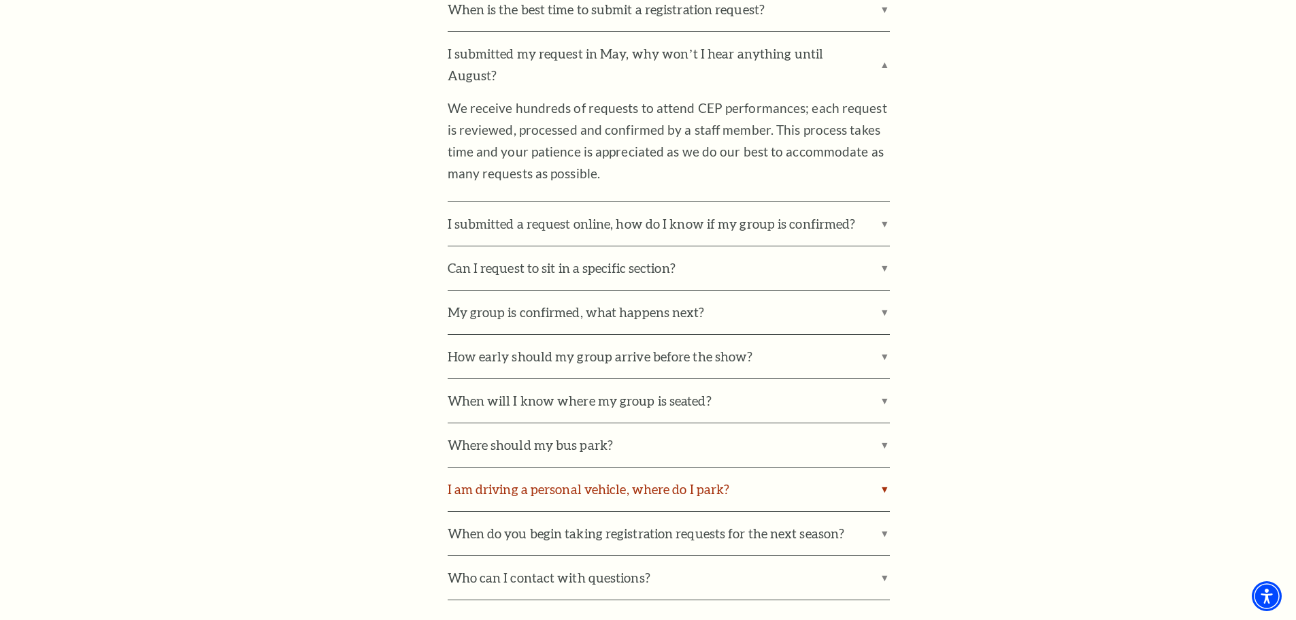
scroll to position [1769, 0]
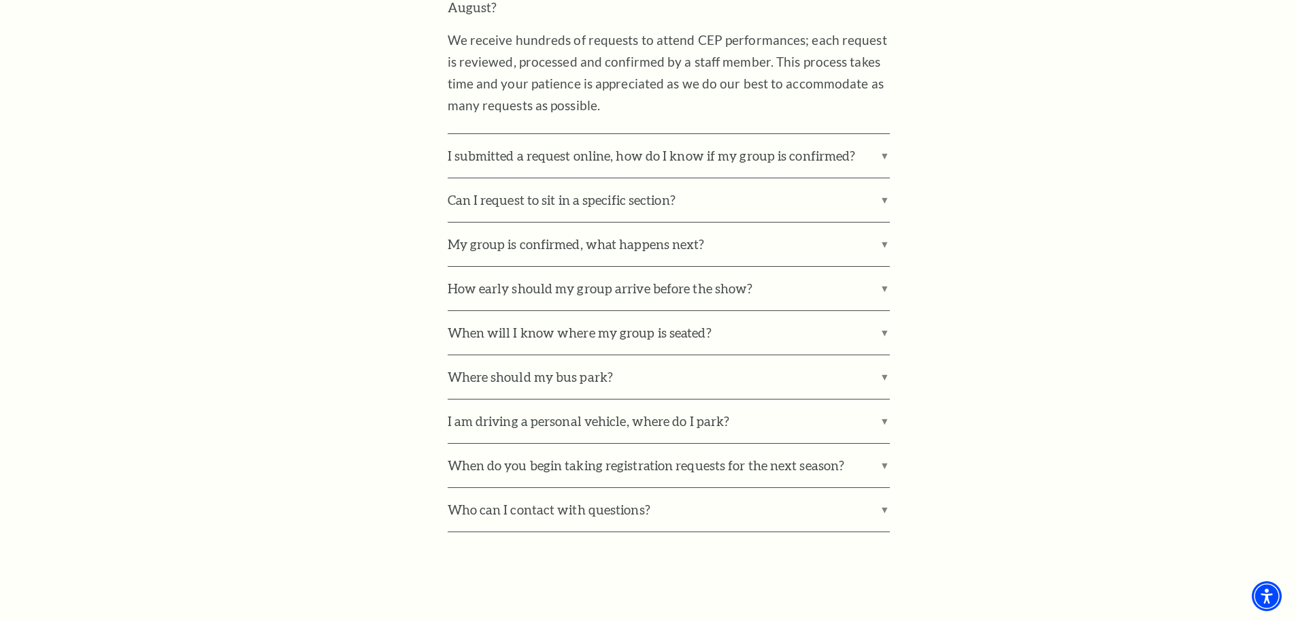
drag, startPoint x: 737, startPoint y: 459, endPoint x: 1038, endPoint y: 515, distance: 306.7
click at [783, 444] on label "When do you begin taking registration requests for the next season?" at bounding box center [669, 466] width 442 height 44
click at [0, 0] on input "When do you begin taking registration requests for the next season?" at bounding box center [0, 0] width 0 height 0
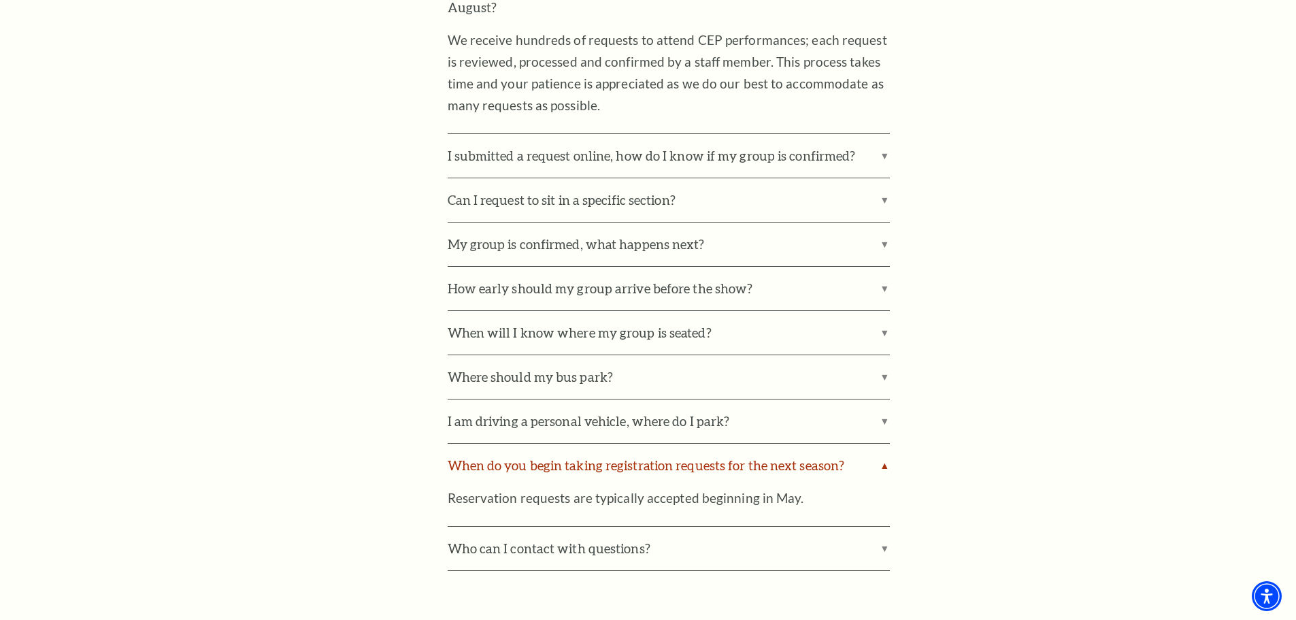
click at [770, 446] on label "When do you begin taking registration requests for the next season?" at bounding box center [669, 466] width 442 height 44
click at [0, 0] on input "When do you begin taking registration requests for the next season?" at bounding box center [0, 0] width 0 height 0
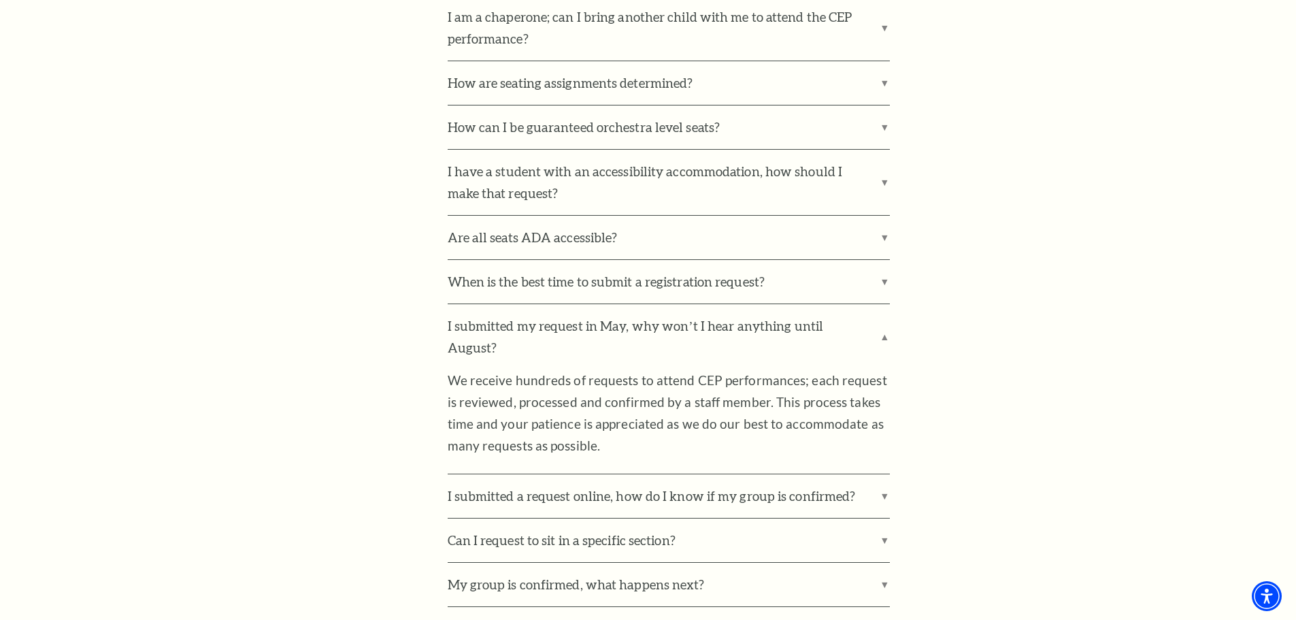
scroll to position [1565, 0]
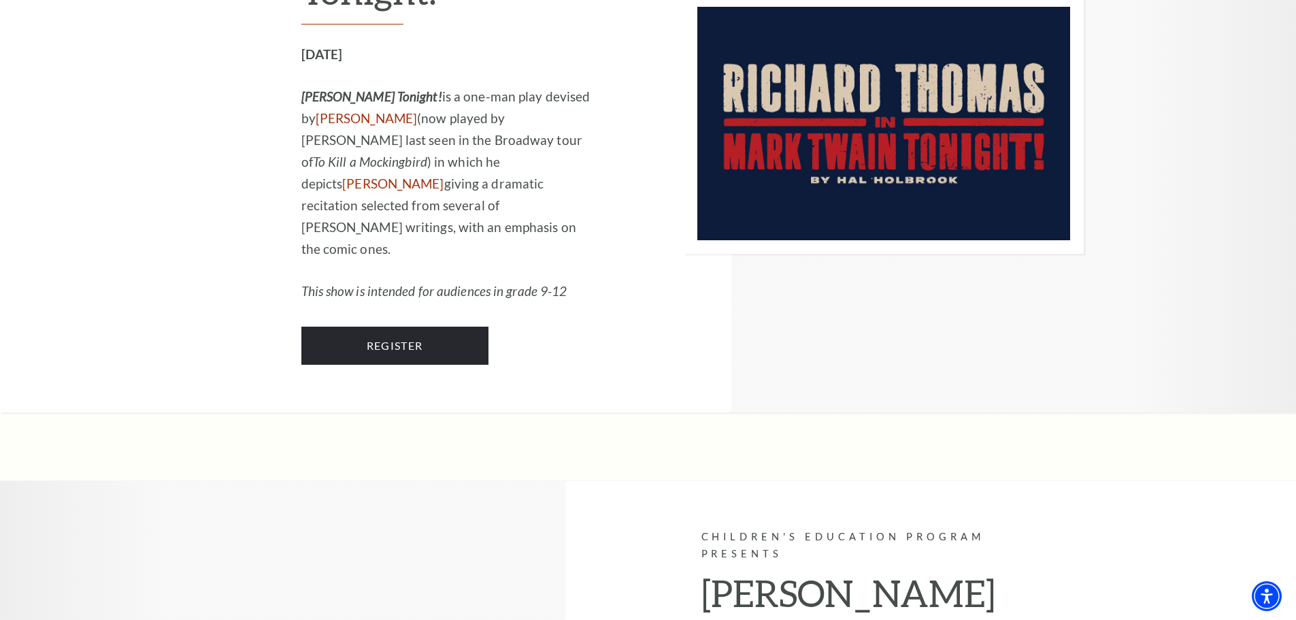
scroll to position [1460, 0]
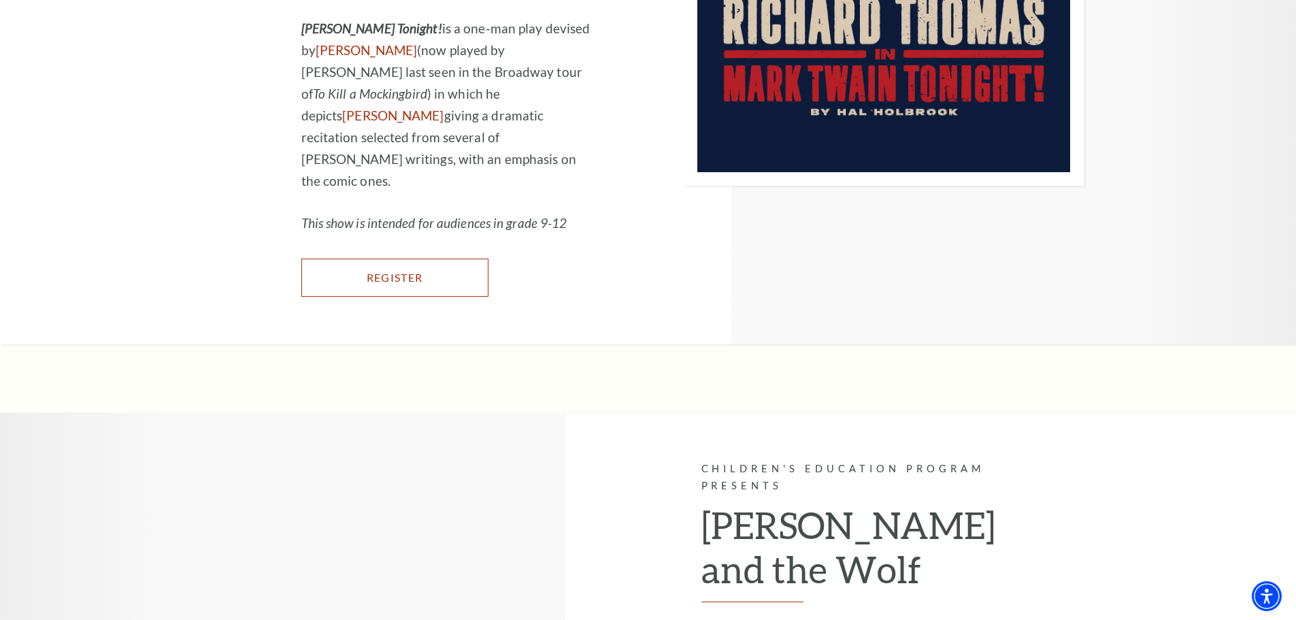
click at [376, 259] on link "Register" at bounding box center [394, 278] width 187 height 38
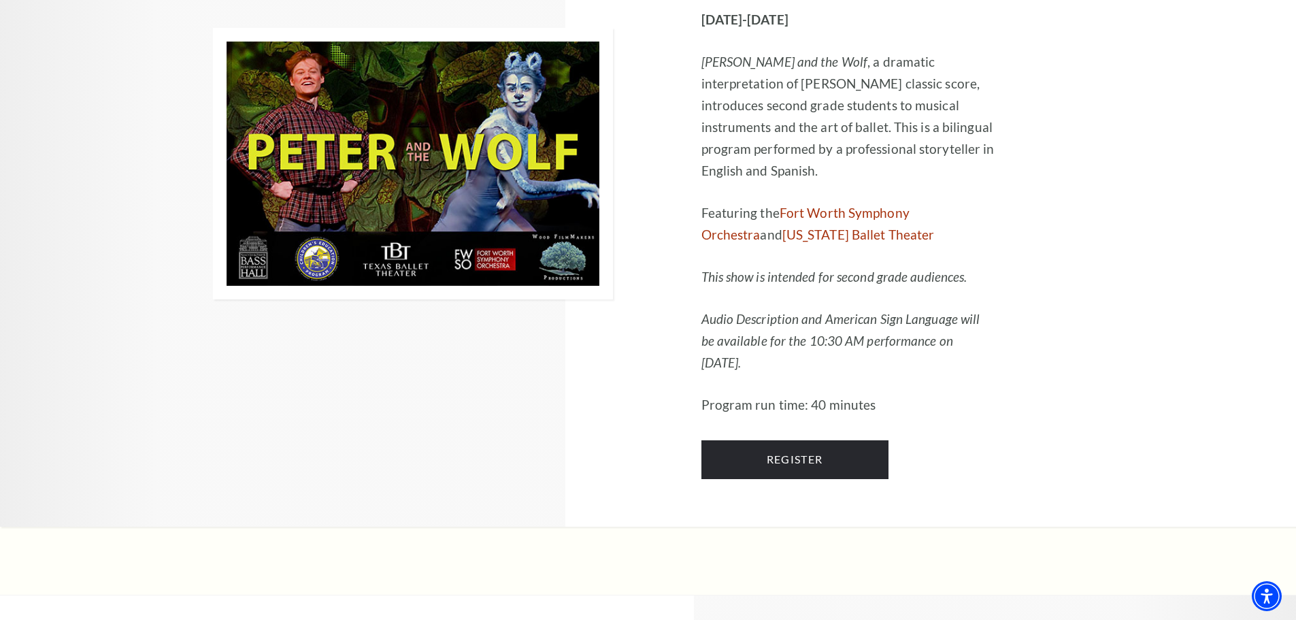
scroll to position [2685, 0]
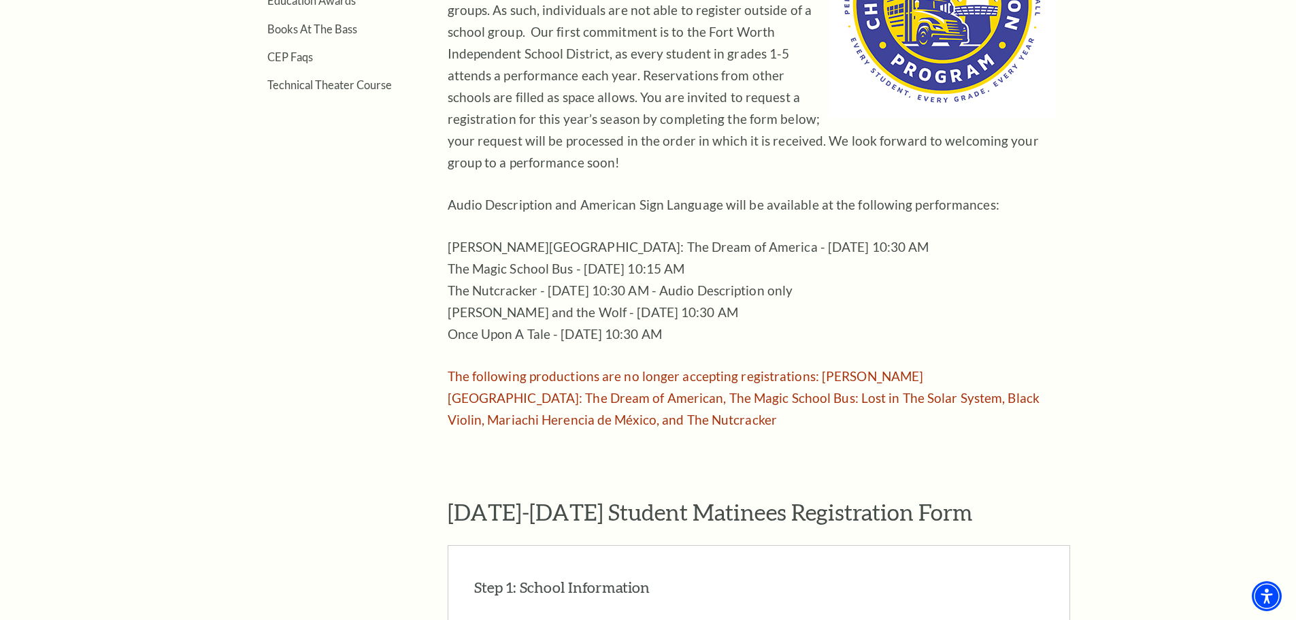
scroll to position [749, 0]
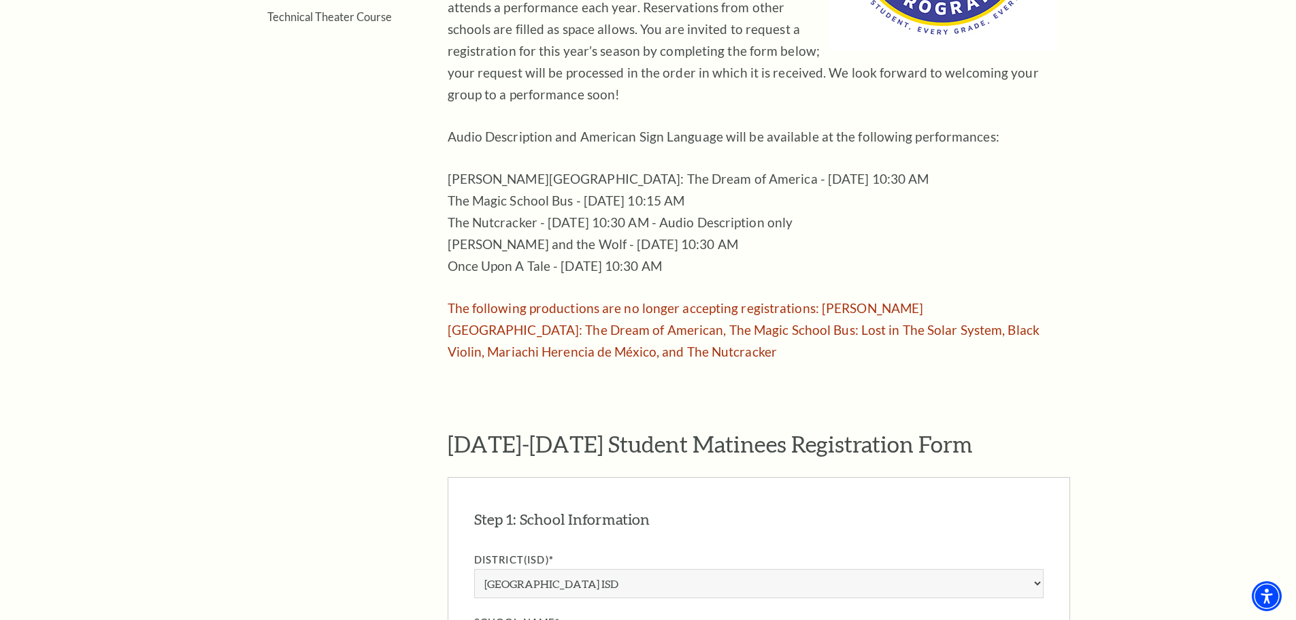
drag, startPoint x: 447, startPoint y: 158, endPoint x: 712, endPoint y: 240, distance: 277.0
click at [712, 240] on p "Ellis Island: The Dream of America - September 12 at 10:30 AM The Magic School …" at bounding box center [752, 222] width 609 height 109
copy p "Ellis Island: The Dream of America - September 12 at 10:30 AM The Magic School …"
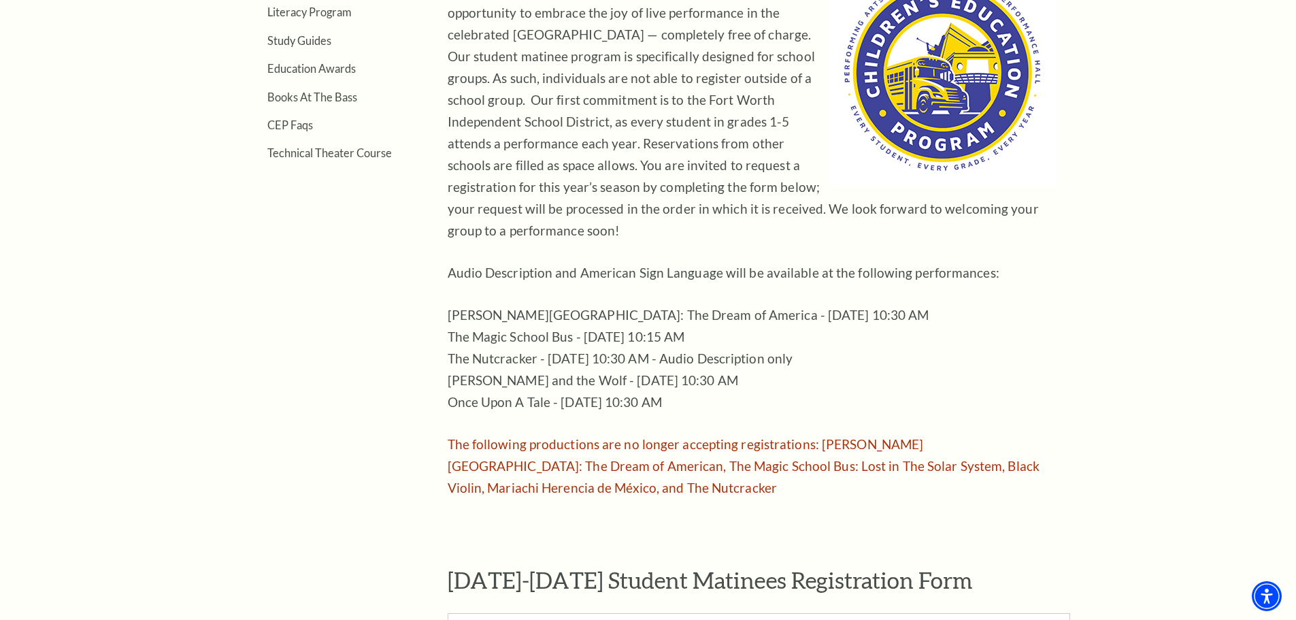
scroll to position [544, 0]
